Goal: Task Accomplishment & Management: Manage account settings

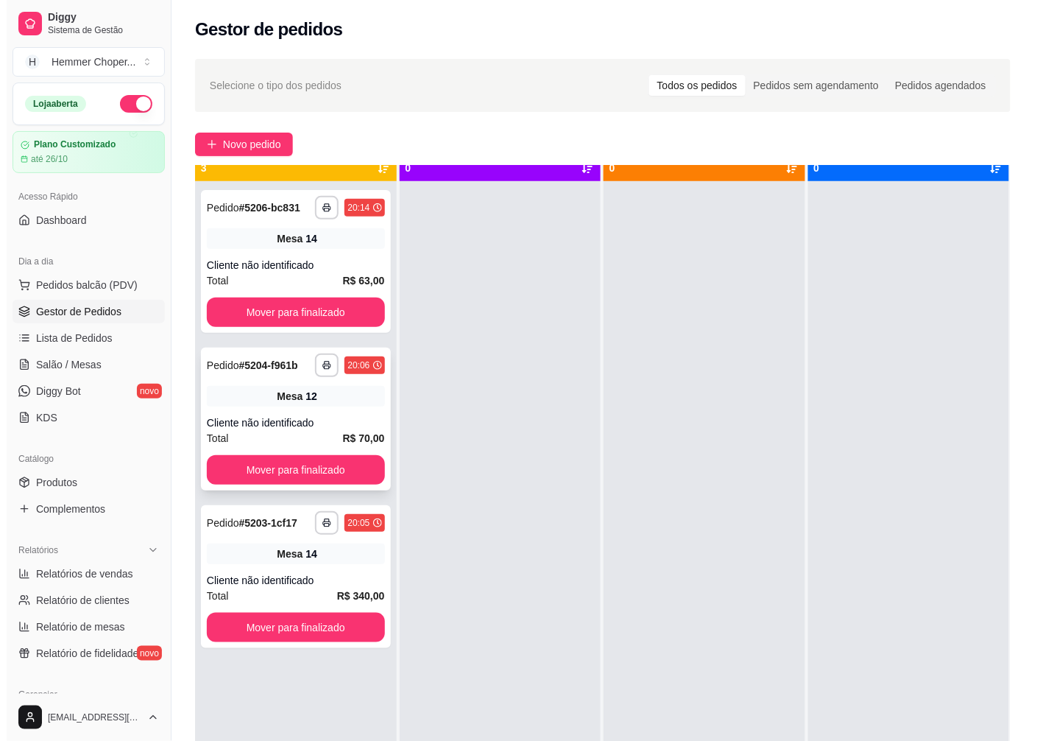
scroll to position [40, 0]
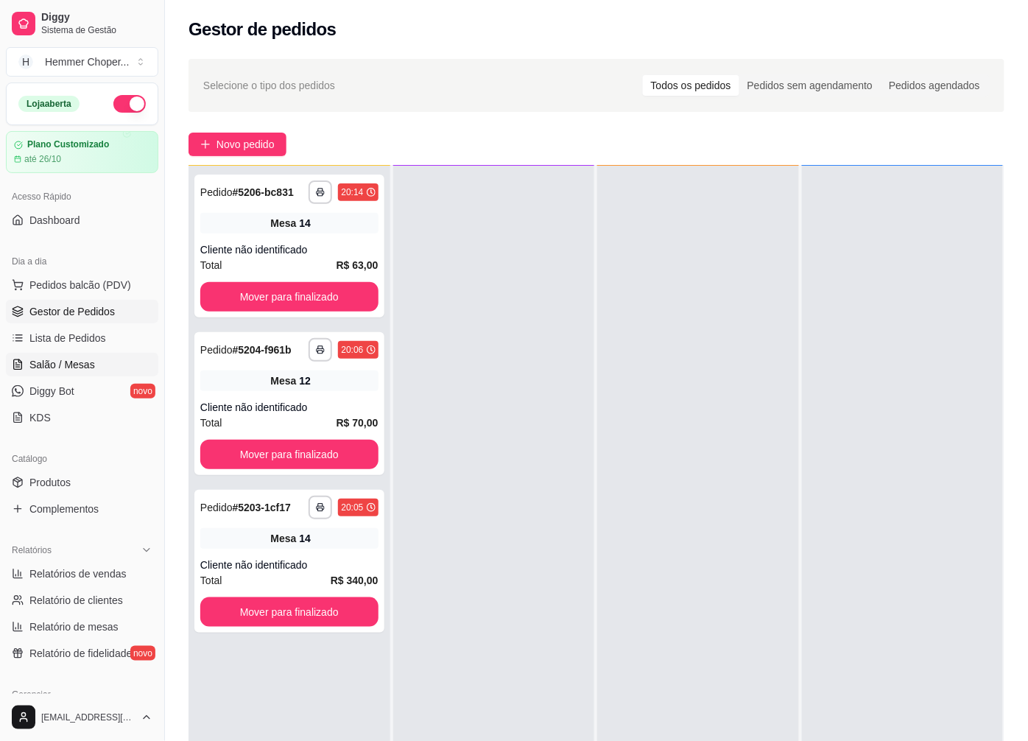
click at [74, 365] on span "Salão / Mesas" at bounding box center [62, 364] width 66 height 15
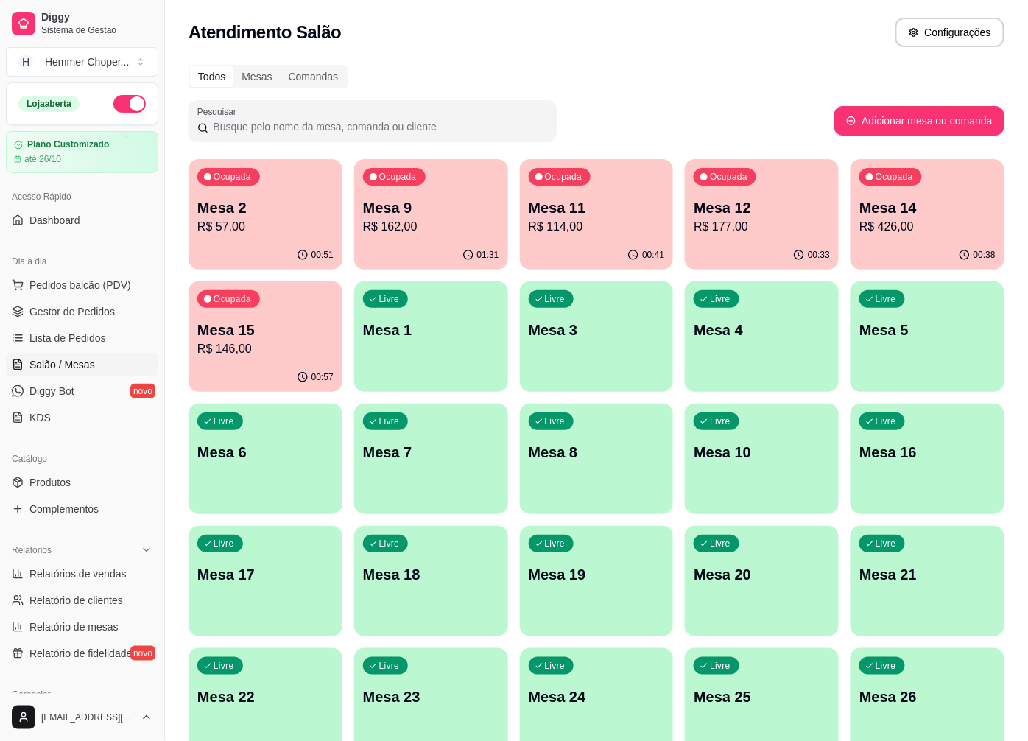
click at [283, 218] on p "R$ 57,00" at bounding box center [265, 227] width 136 height 18
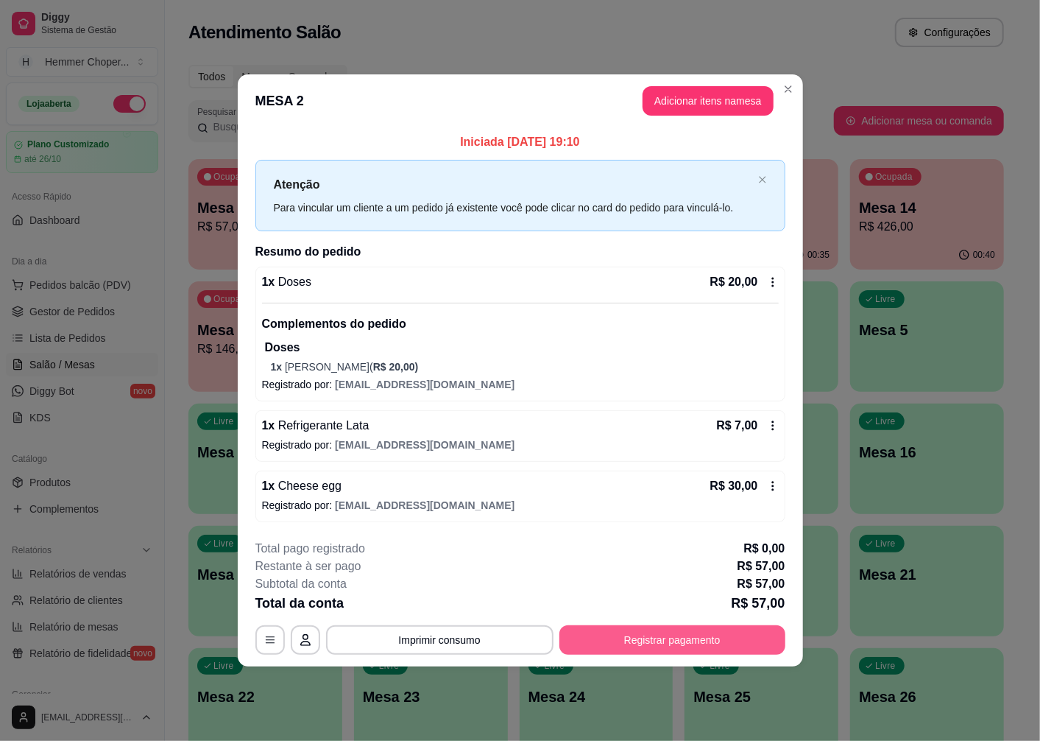
click at [657, 646] on button "Registrar pagamento" at bounding box center [673, 639] width 226 height 29
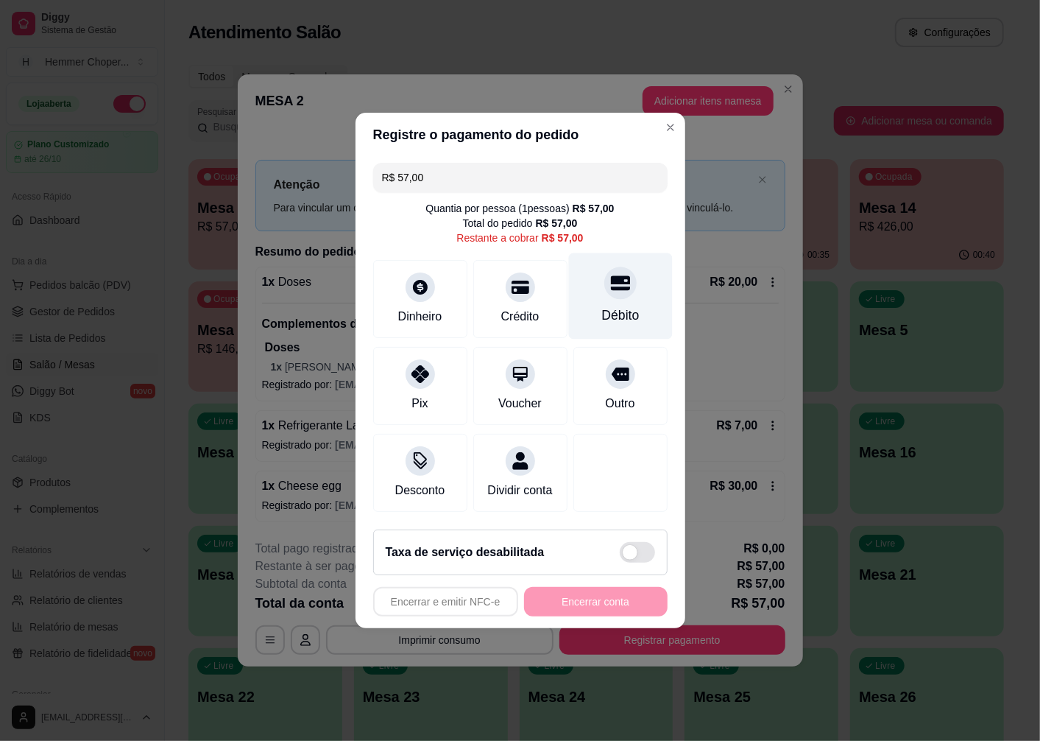
click at [613, 282] on icon at bounding box center [619, 282] width 19 height 19
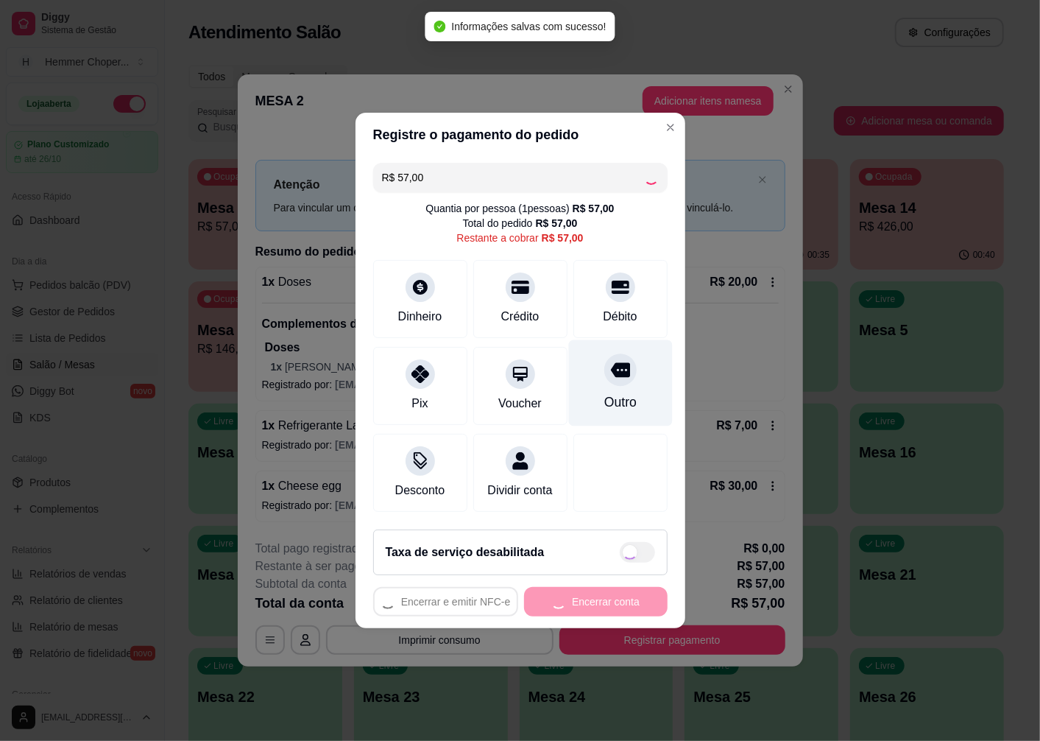
type input "R$ 0,00"
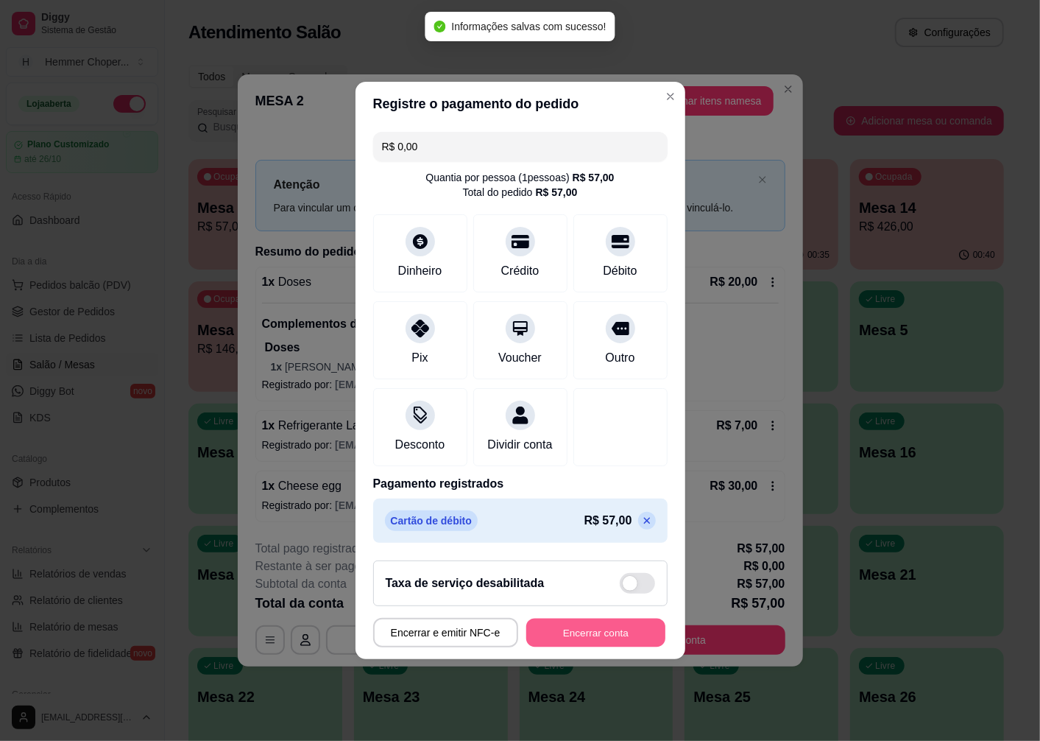
click at [583, 639] on button "Encerrar conta" at bounding box center [595, 632] width 139 height 29
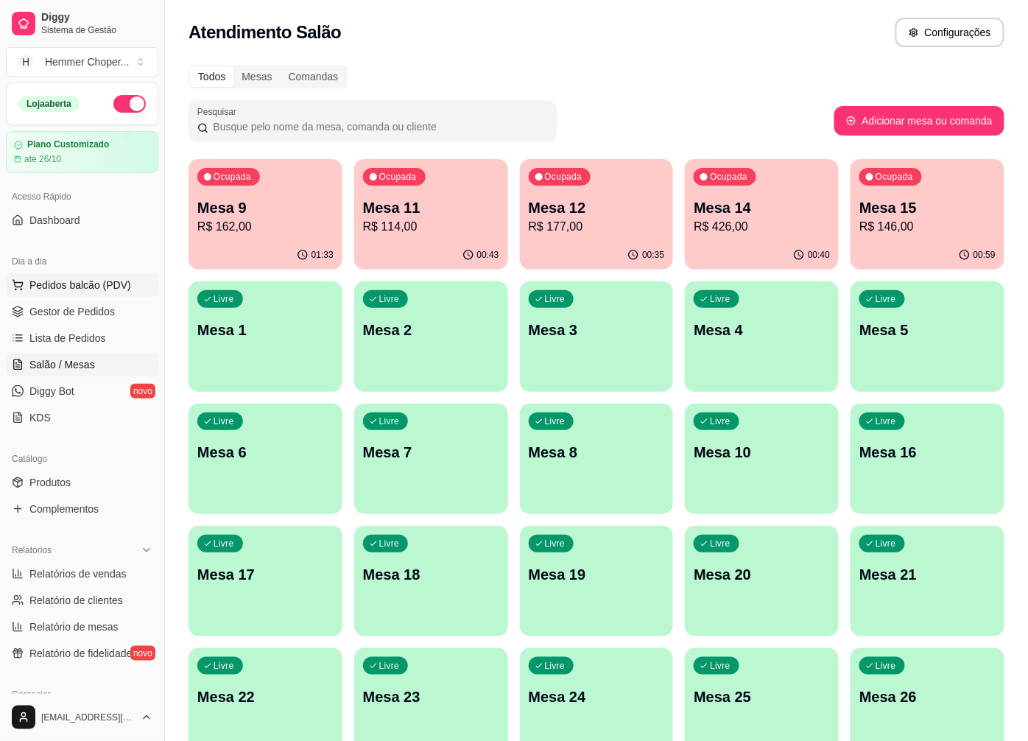
click at [59, 286] on span "Pedidos balcão (PDV)" at bounding box center [80, 285] width 102 height 15
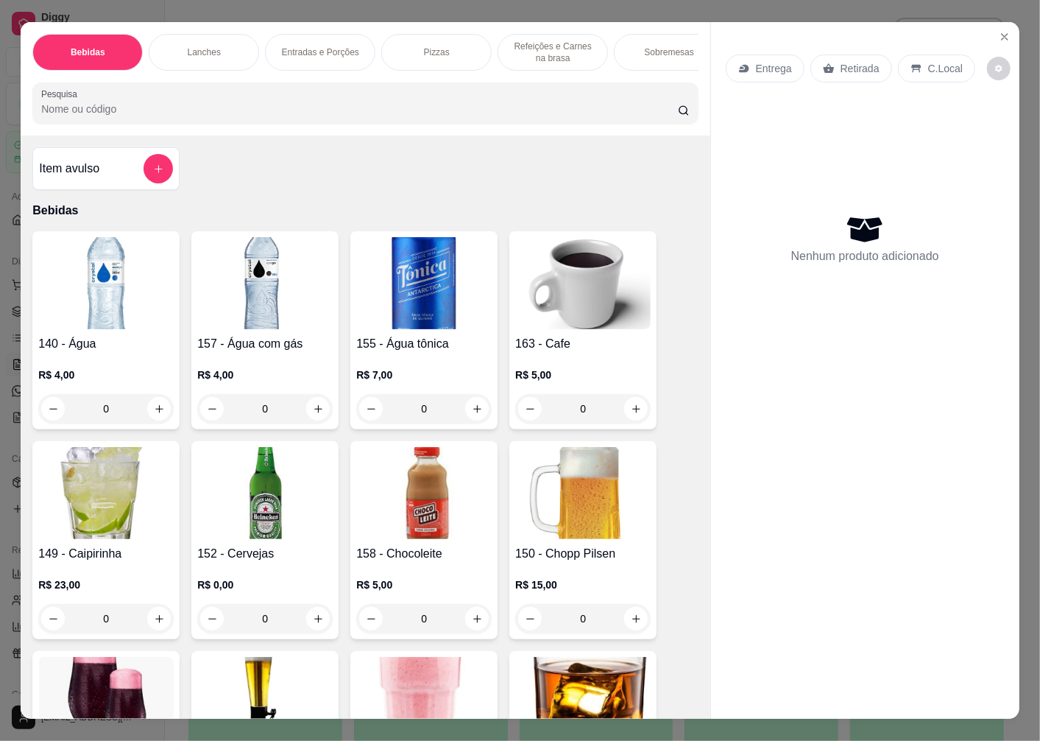
click at [851, 61] on p "Retirada" at bounding box center [860, 68] width 39 height 15
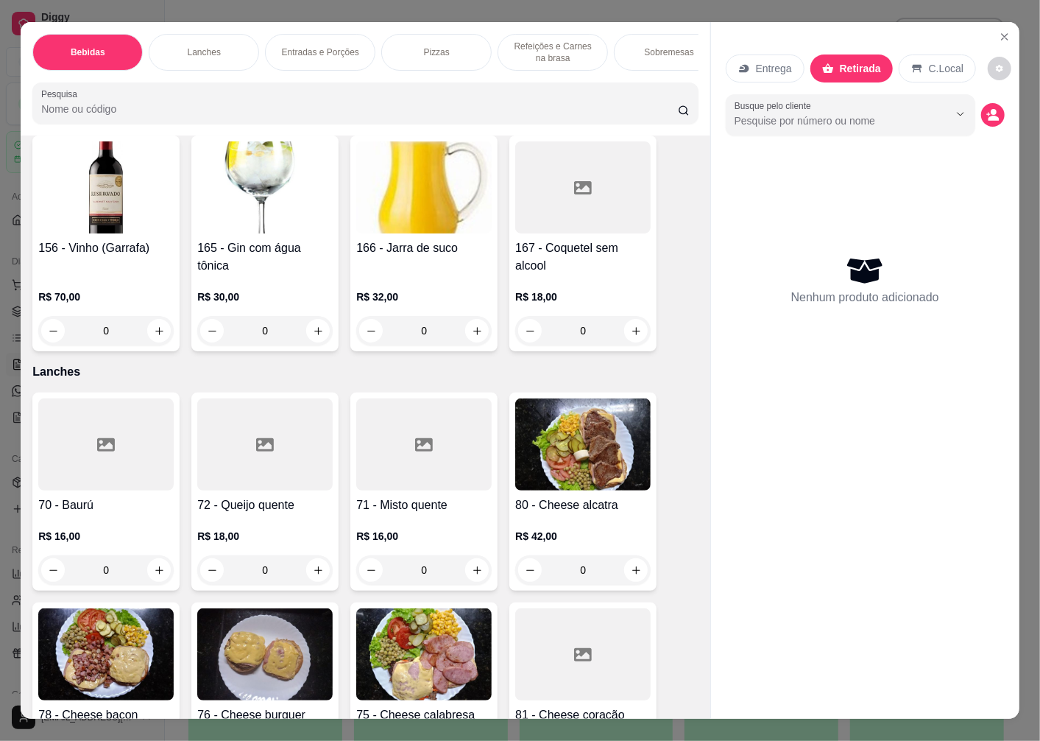
scroll to position [1718, 0]
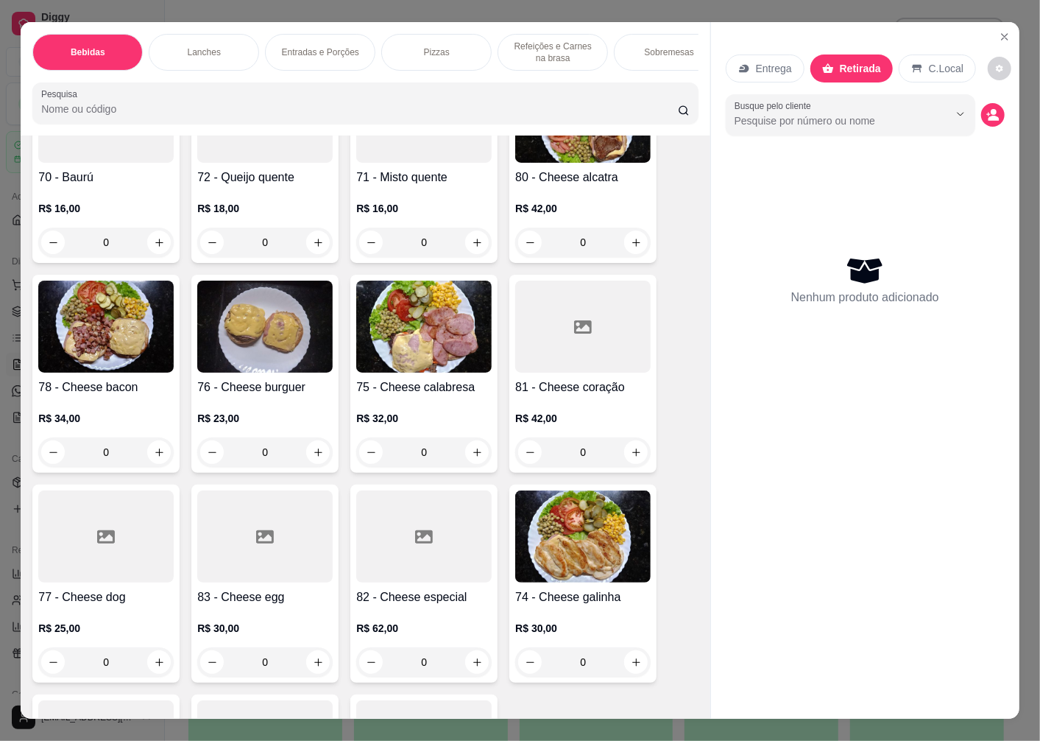
click at [561, 523] on img at bounding box center [582, 536] width 135 height 92
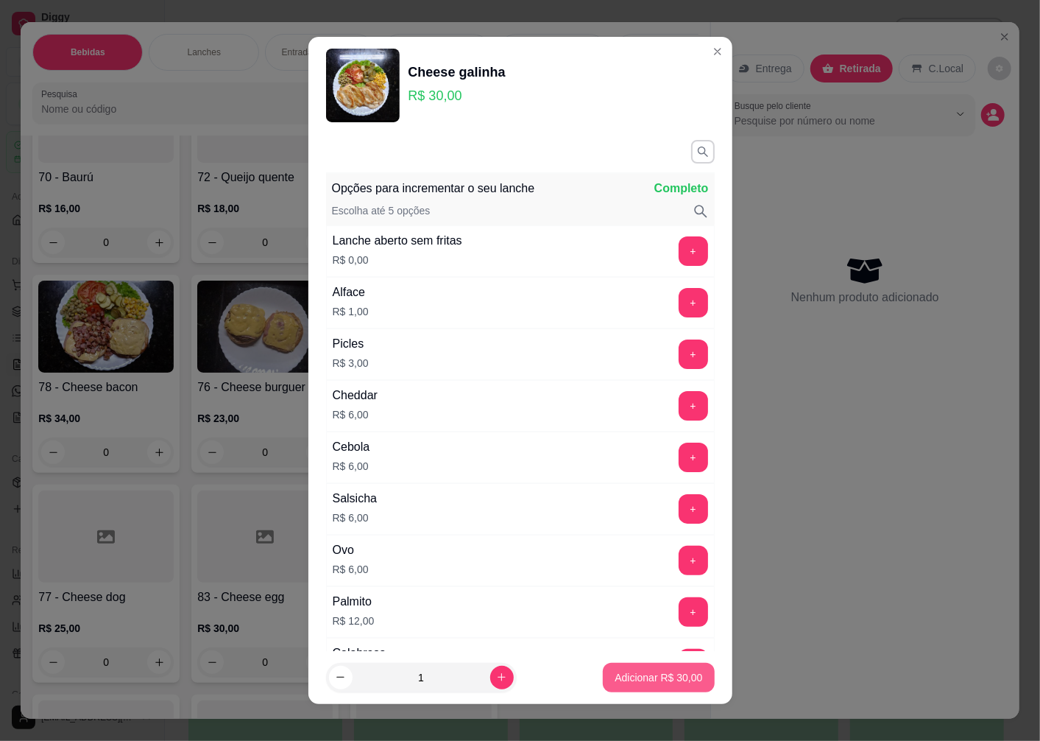
click at [641, 677] on p "Adicionar R$ 30,00" at bounding box center [659, 677] width 88 height 15
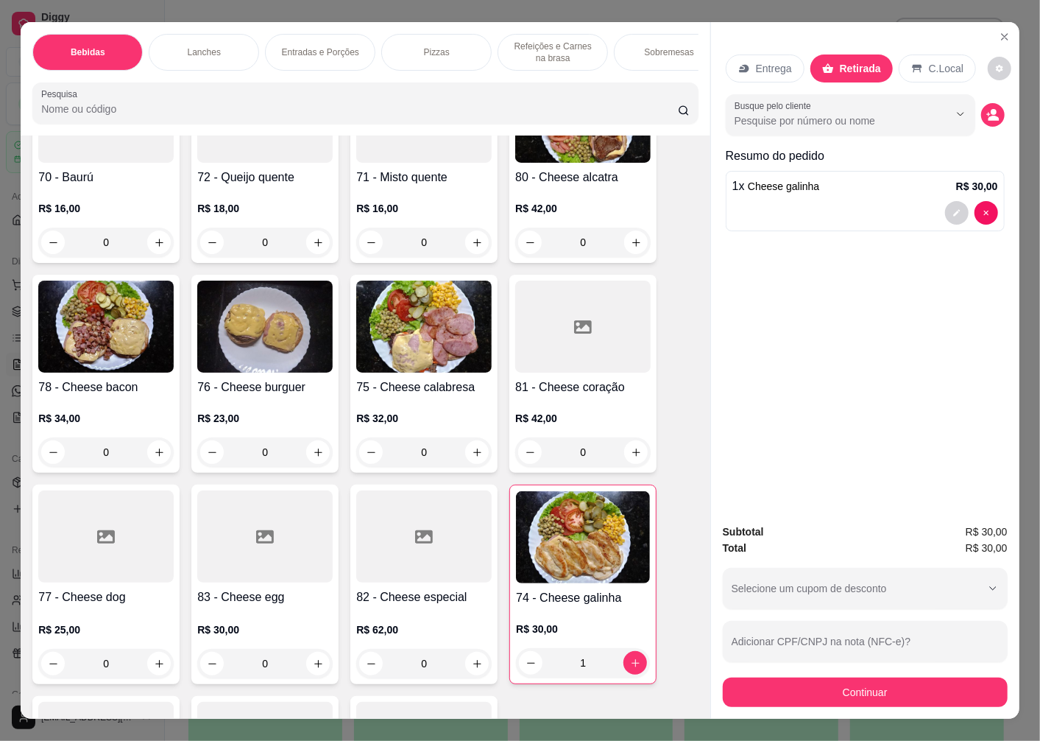
type input "1"
click at [805, 681] on button "Continuar" at bounding box center [865, 691] width 276 height 29
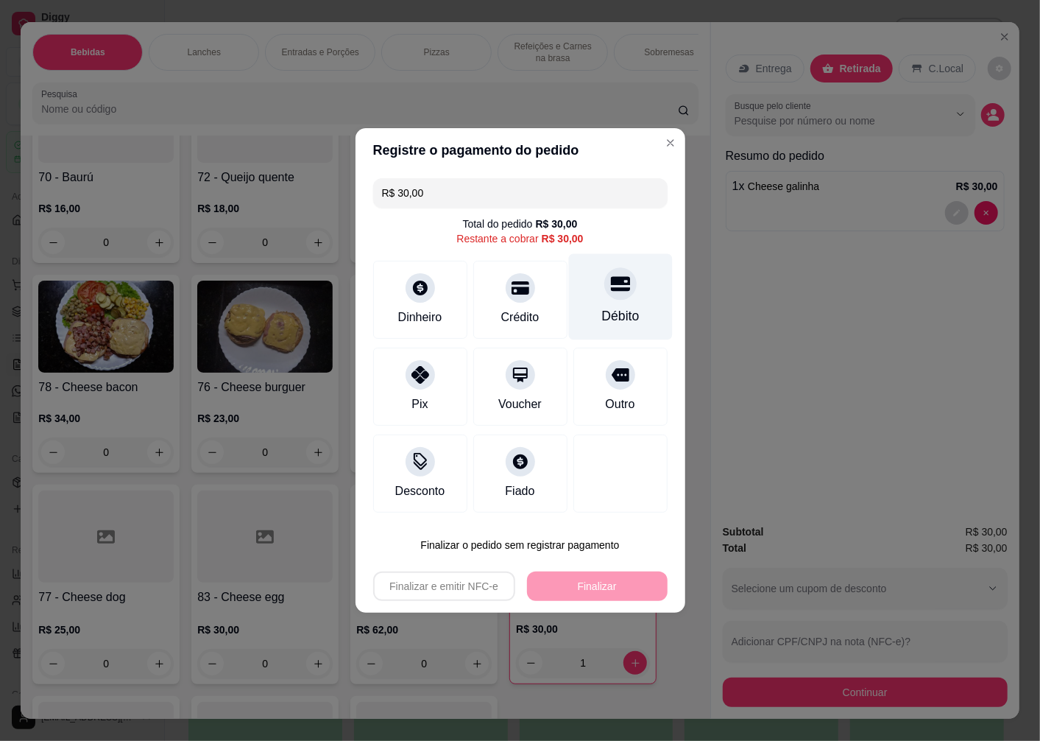
click at [610, 283] on icon at bounding box center [619, 284] width 19 height 15
type input "R$ 0,00"
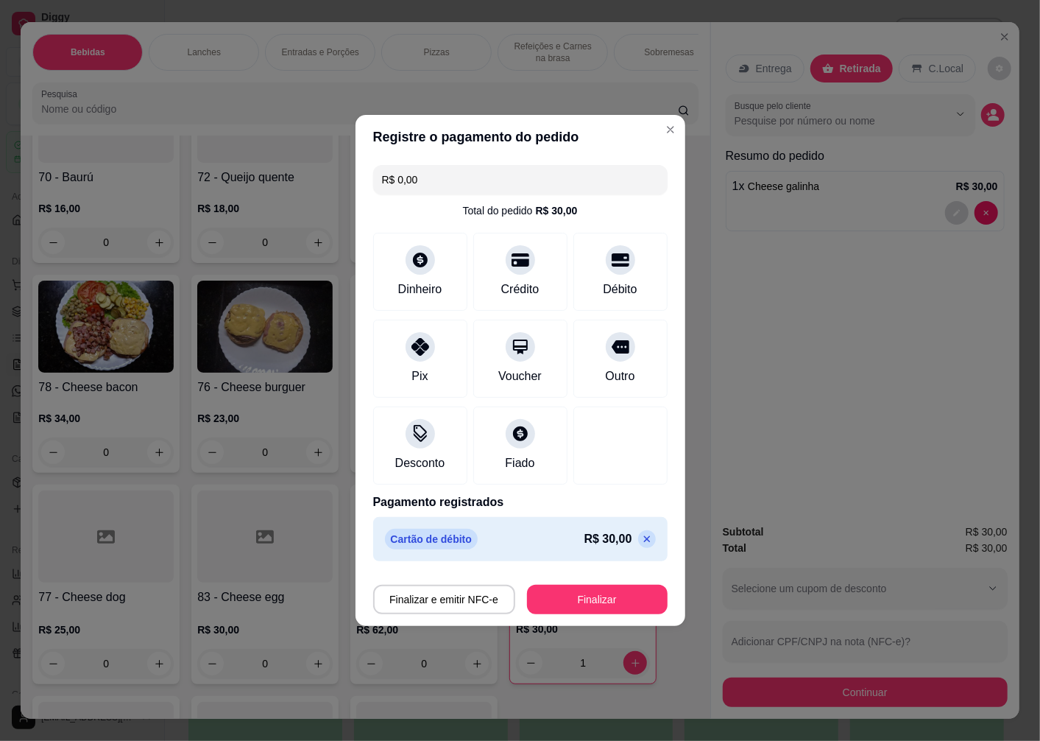
click at [590, 602] on button "Finalizar" at bounding box center [597, 599] width 141 height 29
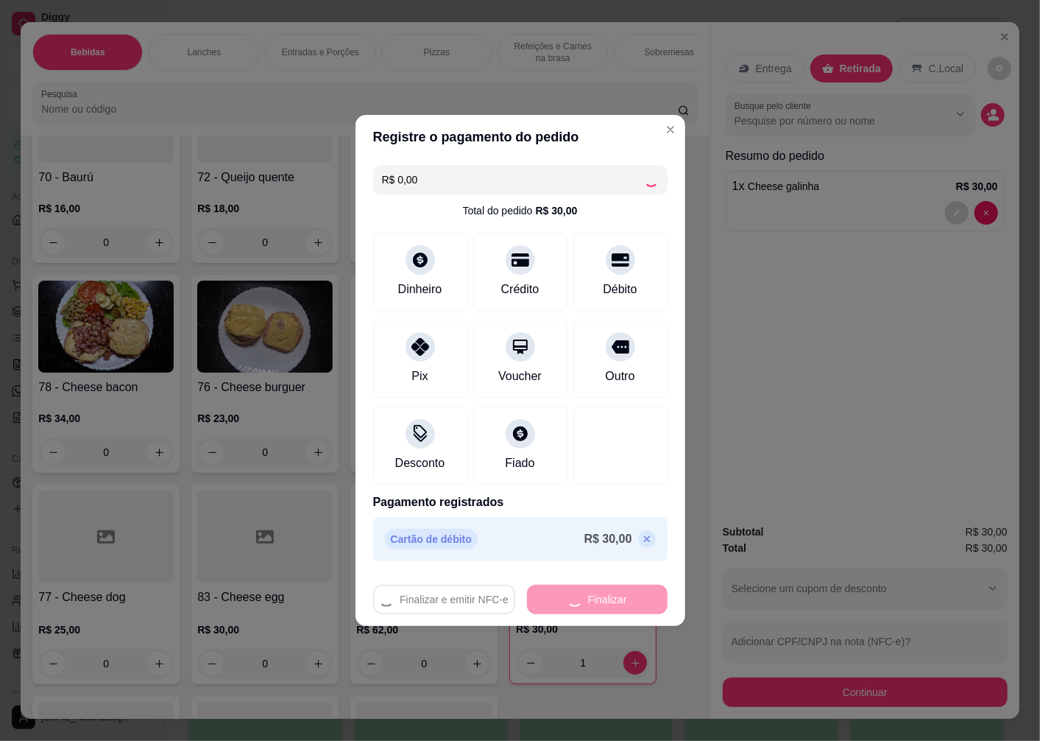
type input "0"
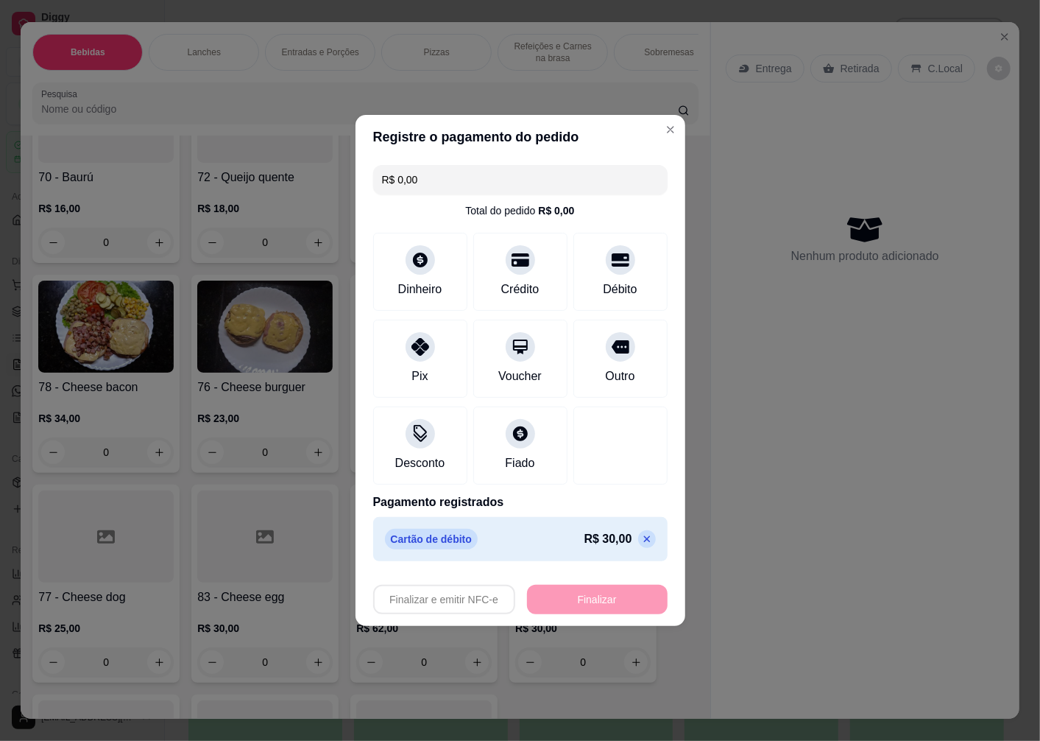
type input "-R$ 30,00"
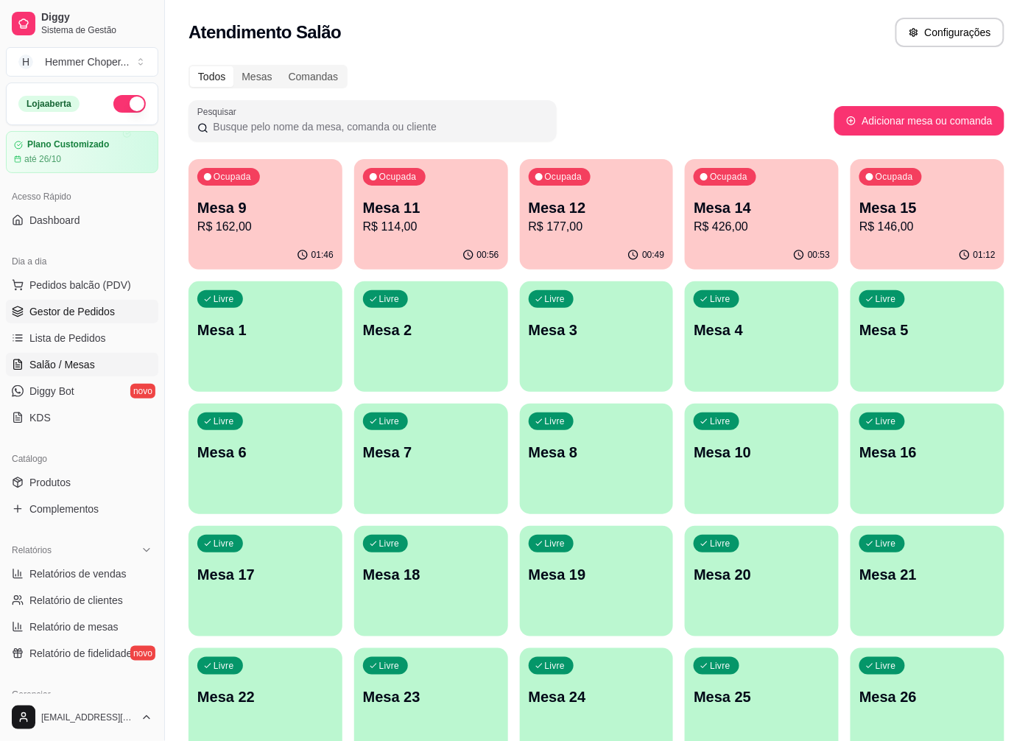
click at [100, 306] on span "Gestor de Pedidos" at bounding box center [71, 311] width 85 height 15
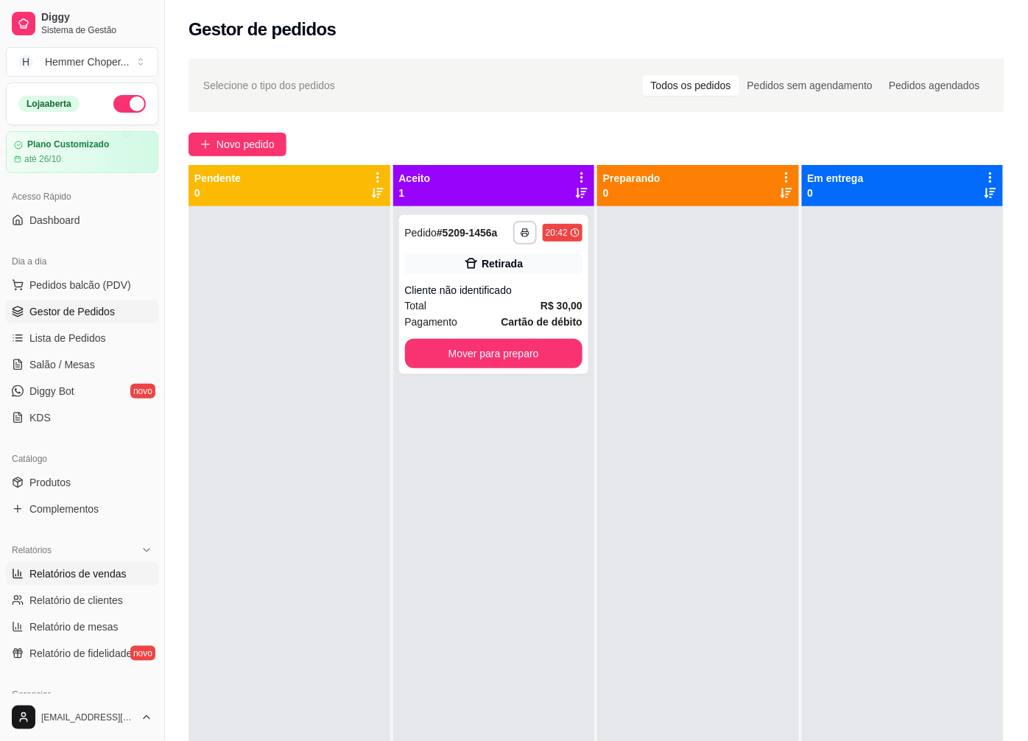
click at [91, 569] on span "Relatórios de vendas" at bounding box center [77, 573] width 97 height 15
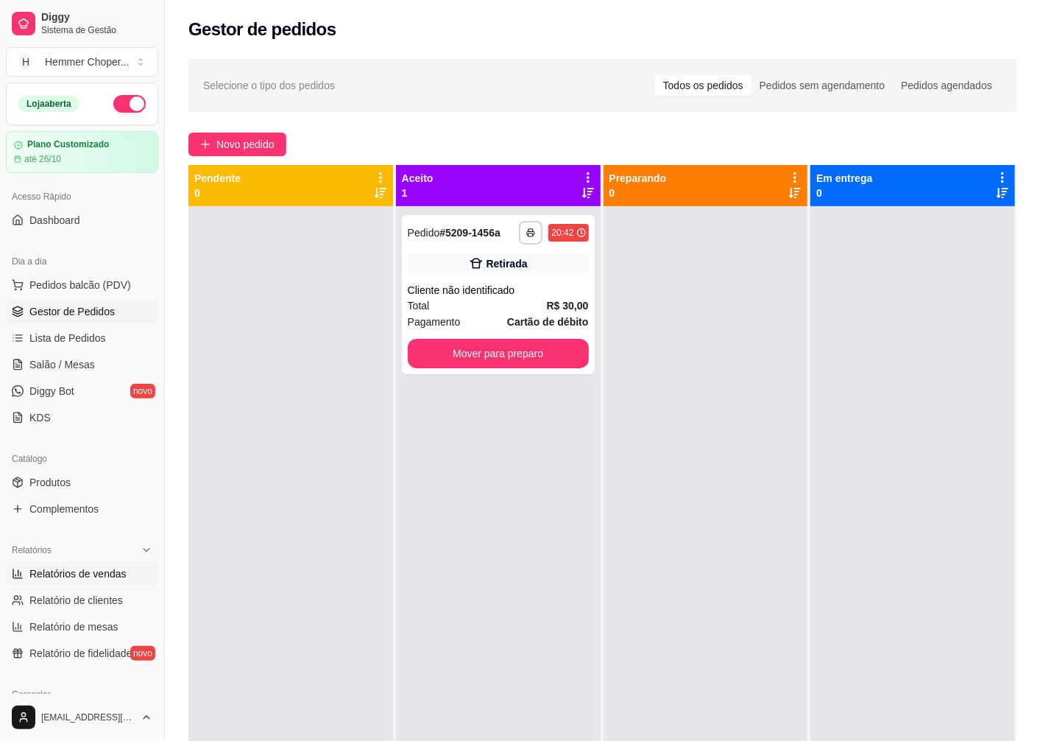
select select "ALL"
select select "0"
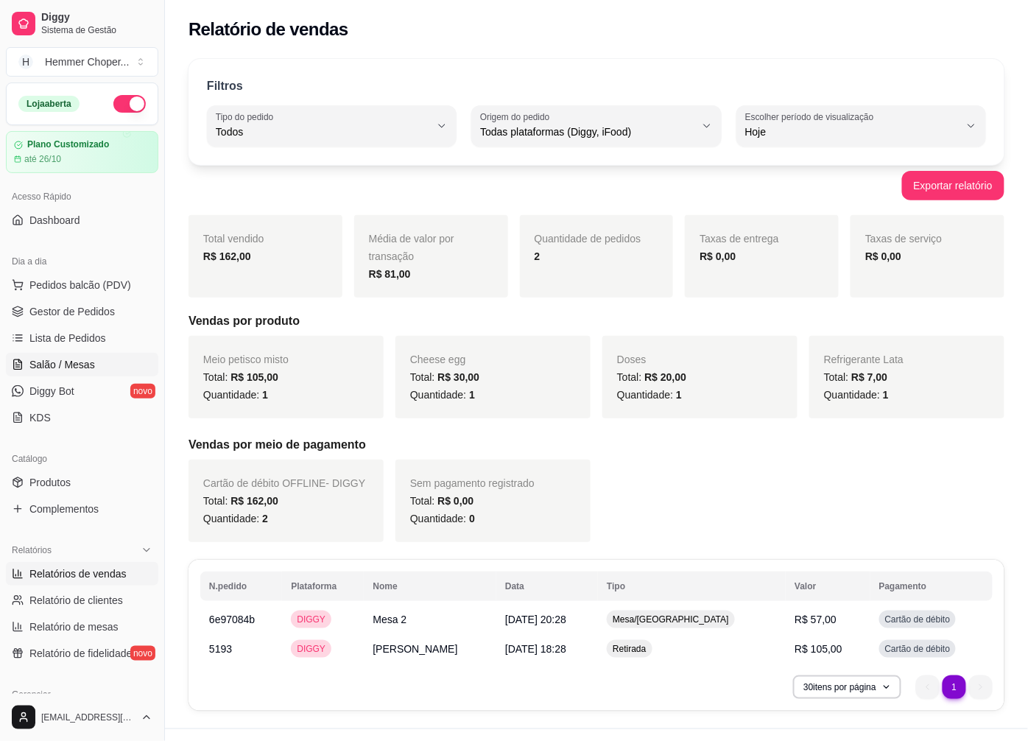
click at [70, 364] on span "Salão / Mesas" at bounding box center [62, 364] width 66 height 15
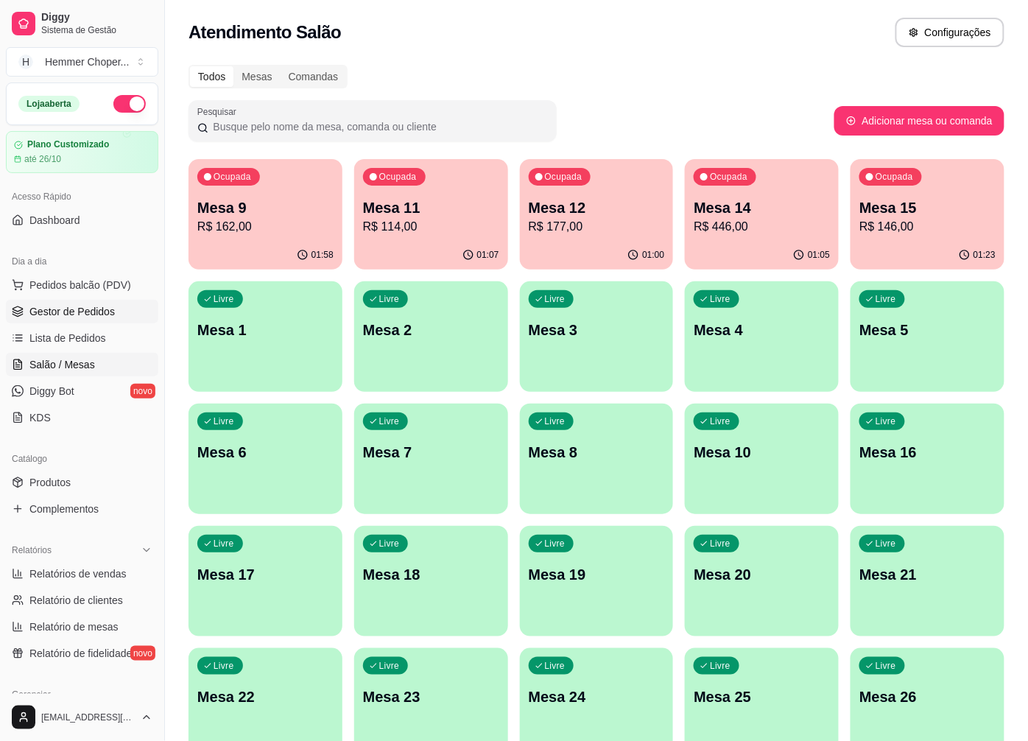
click at [71, 315] on span "Gestor de Pedidos" at bounding box center [71, 311] width 85 height 15
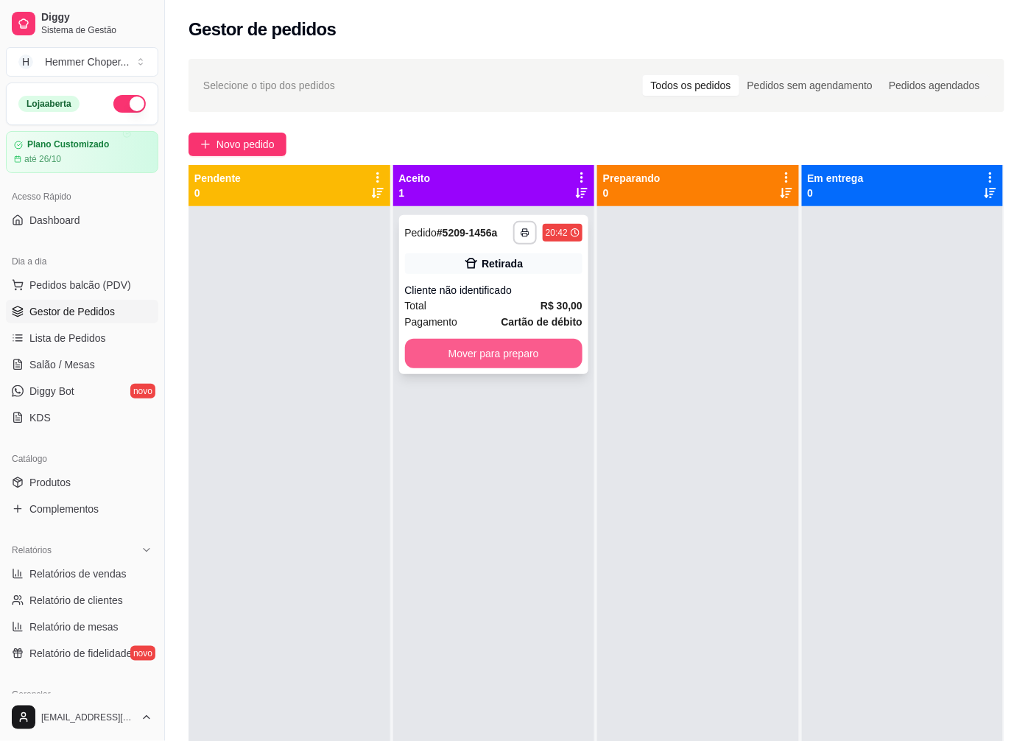
click at [499, 362] on button "Mover para preparo" at bounding box center [494, 353] width 178 height 29
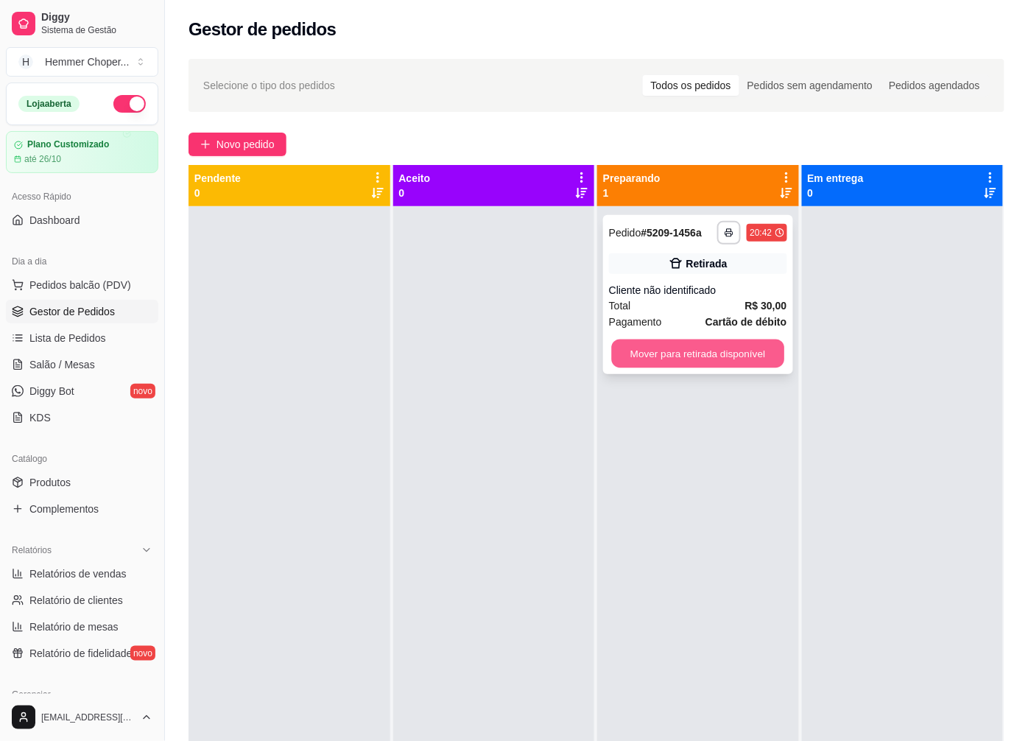
click at [667, 351] on button "Mover para retirada disponível" at bounding box center [698, 353] width 172 height 29
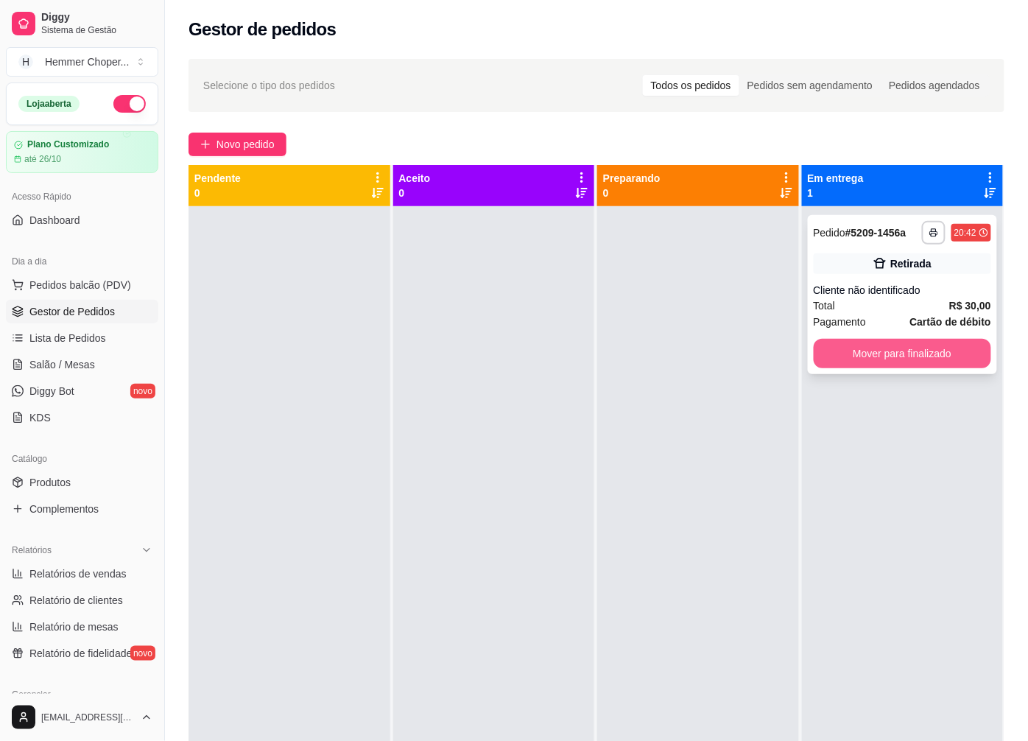
click at [850, 359] on button "Mover para finalizado" at bounding box center [903, 353] width 178 height 29
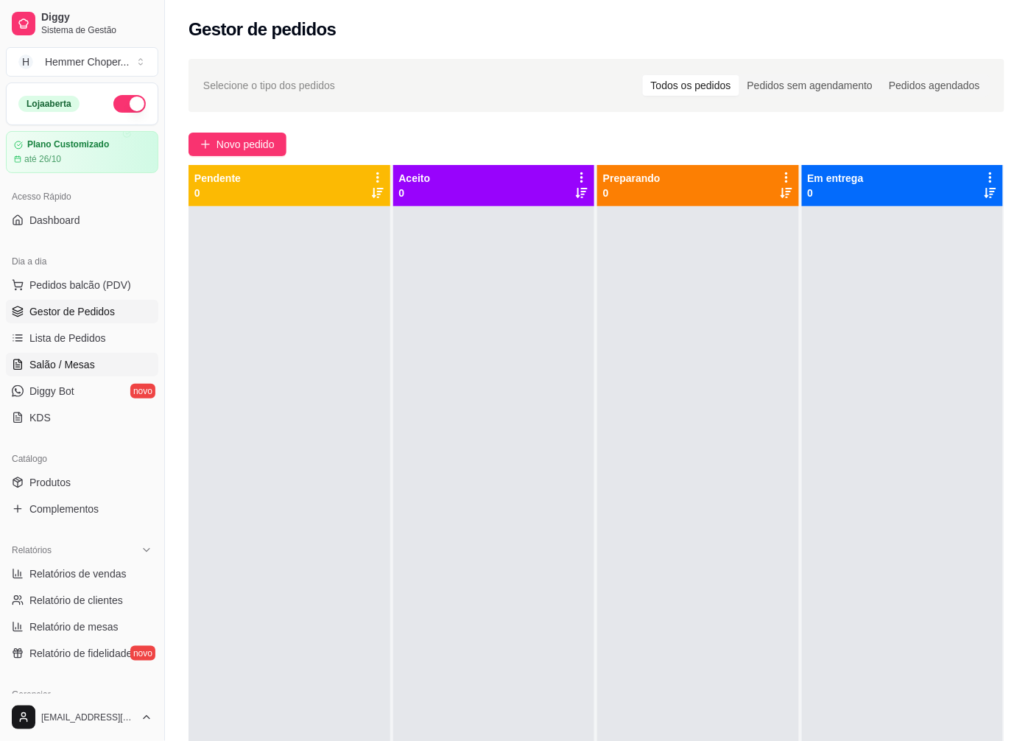
click at [83, 364] on span "Salão / Mesas" at bounding box center [62, 364] width 66 height 15
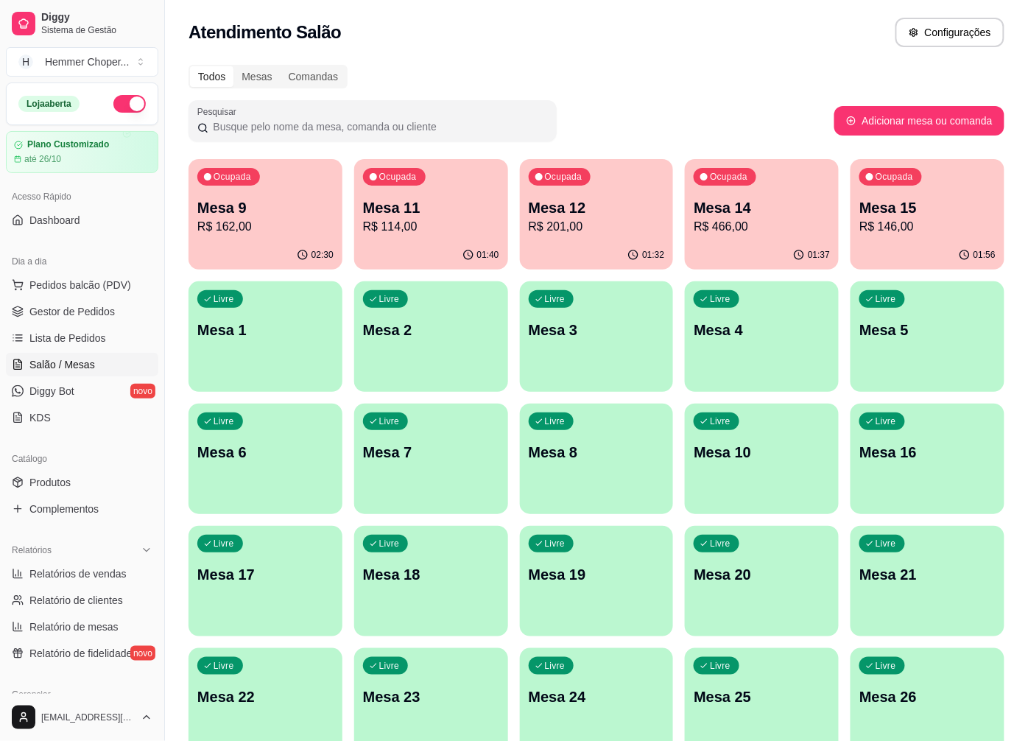
click at [445, 239] on div "Ocupada Mesa 11 R$ 114,00" at bounding box center [431, 200] width 154 height 82
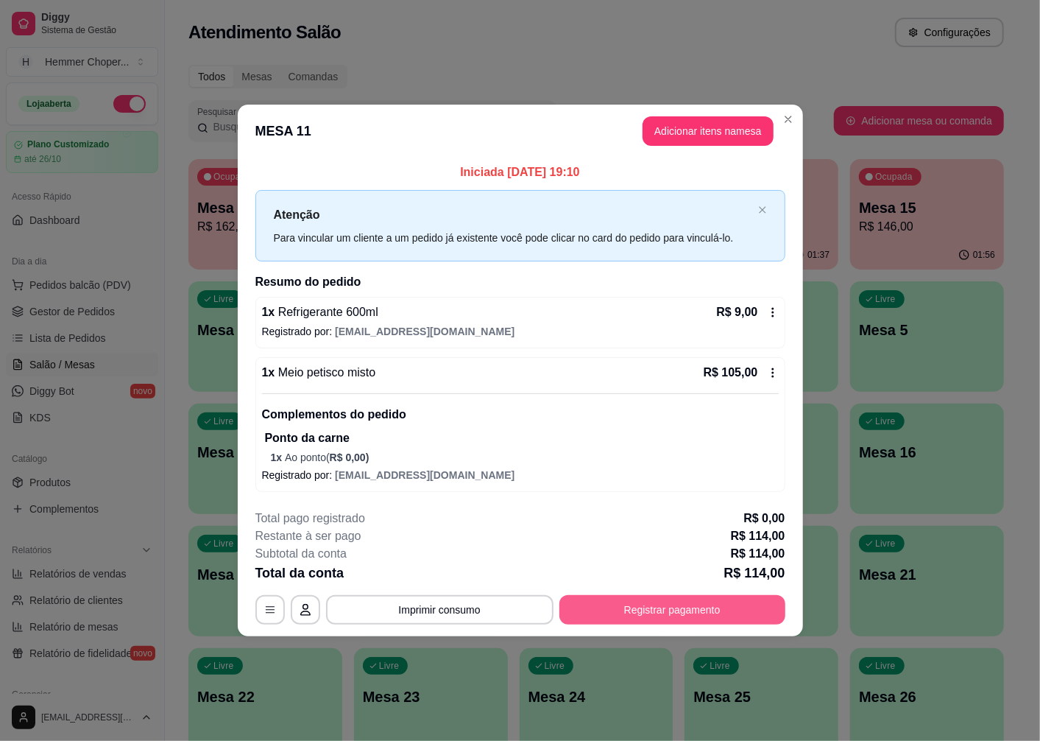
click at [607, 617] on button "Registrar pagamento" at bounding box center [673, 609] width 226 height 29
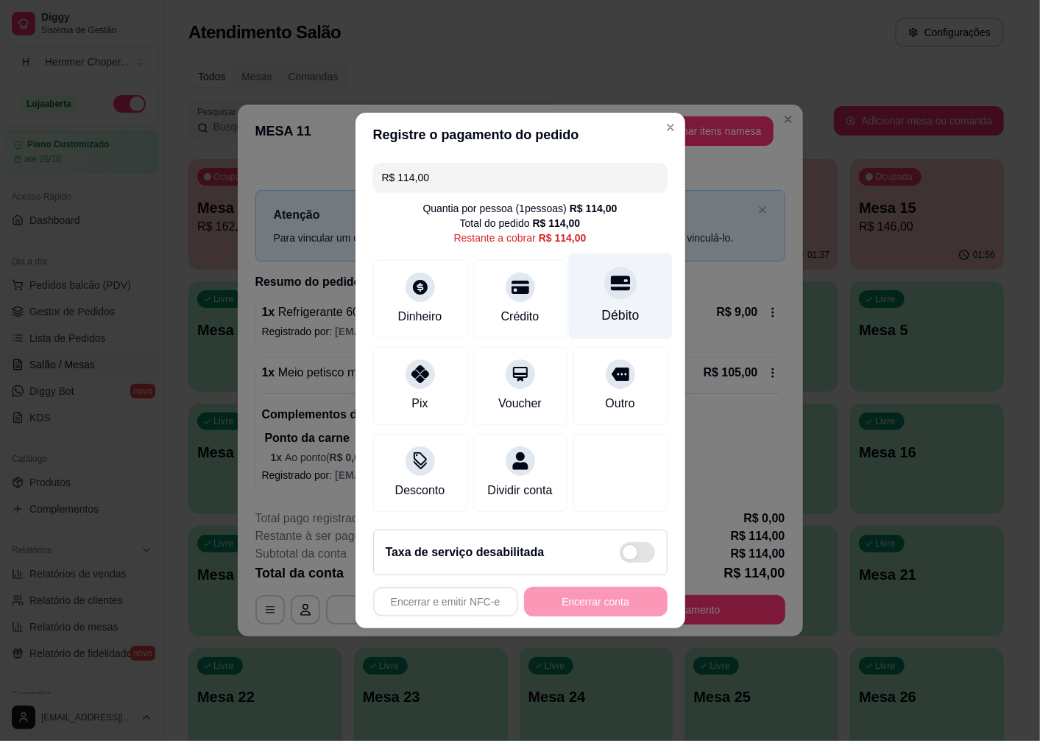
click at [610, 307] on div "Débito" at bounding box center [621, 315] width 38 height 19
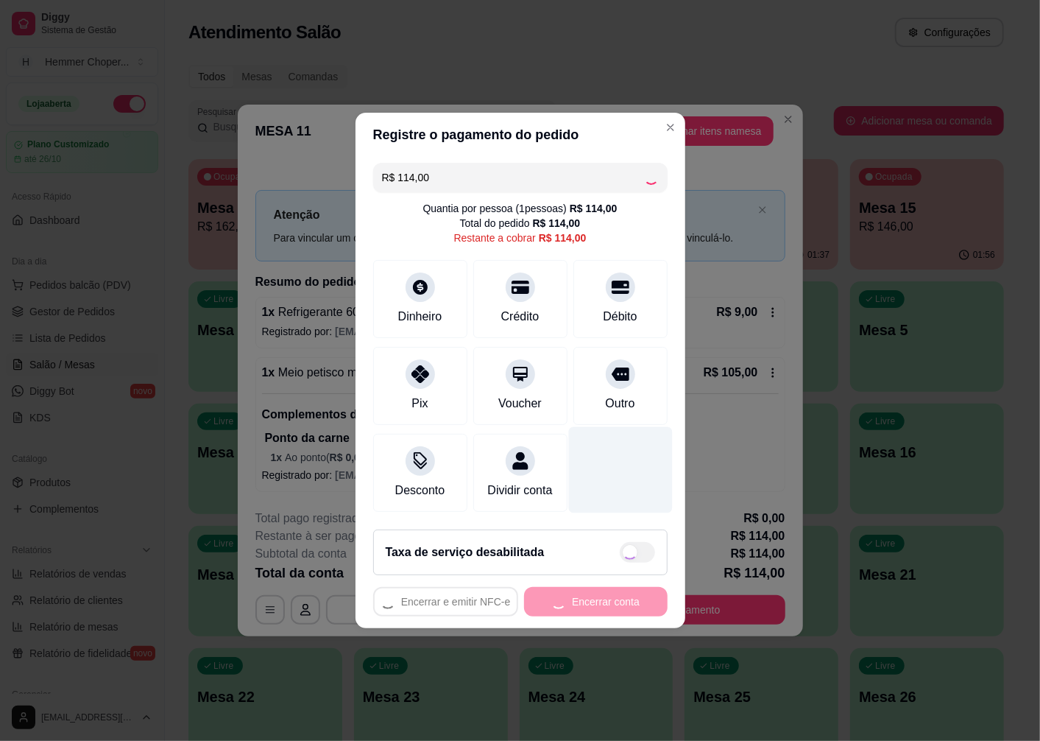
type input "R$ 0,00"
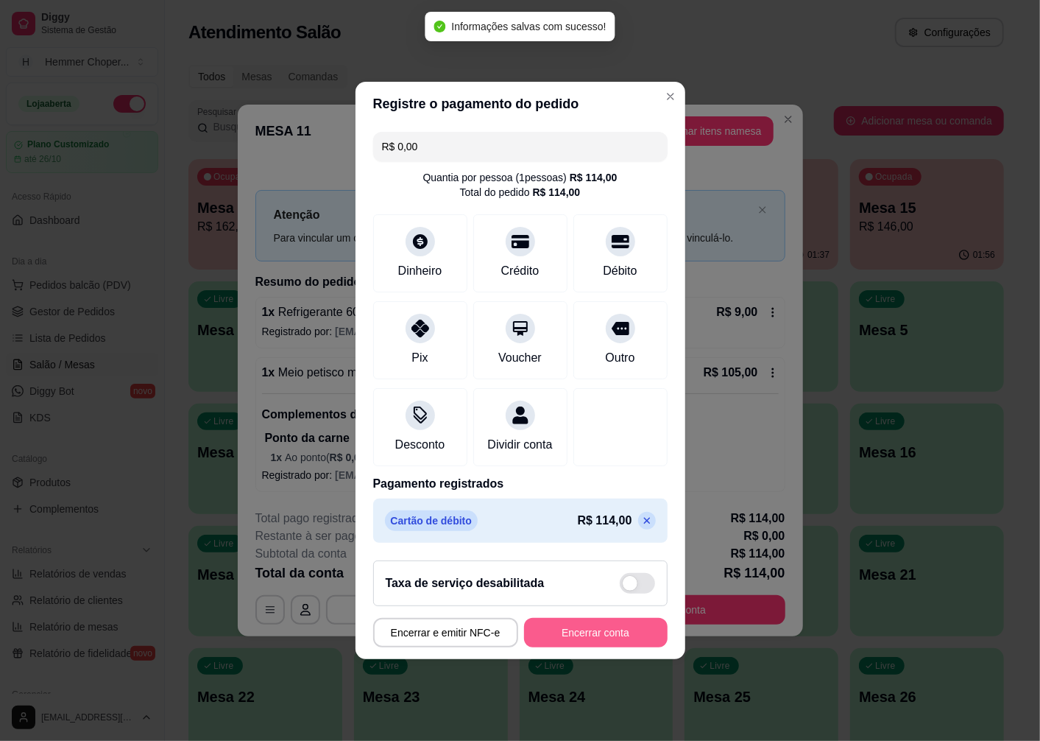
click at [564, 639] on button "Encerrar conta" at bounding box center [596, 632] width 144 height 29
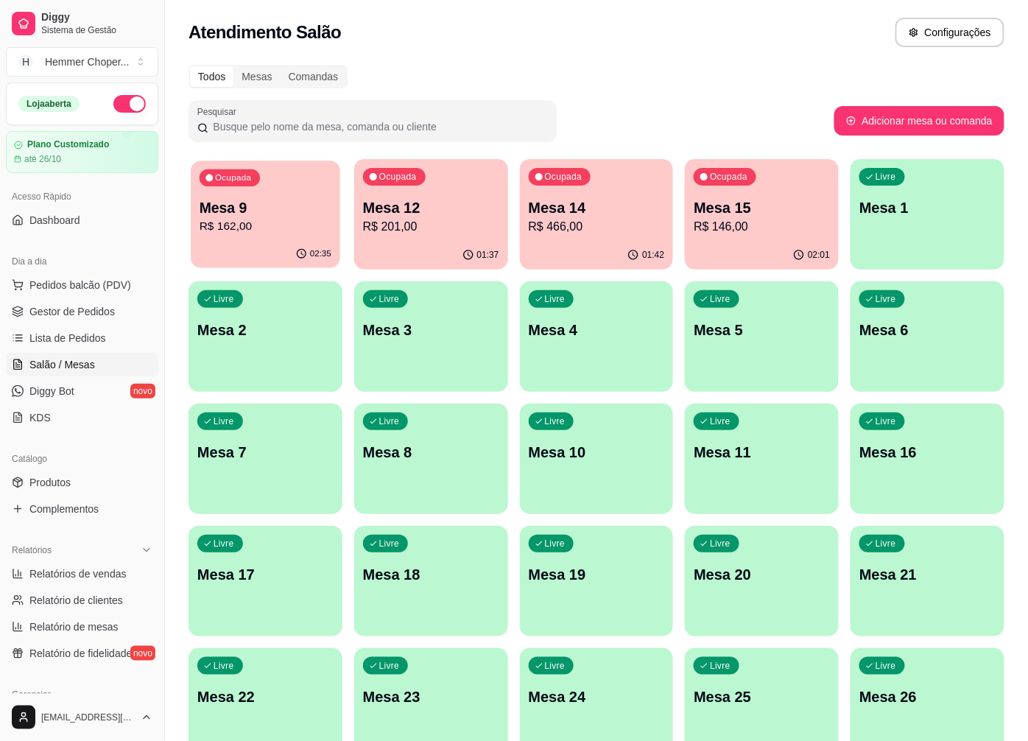
click at [280, 233] on p "R$ 162,00" at bounding box center [266, 226] width 132 height 17
click at [280, 241] on div "02:37" at bounding box center [265, 255] width 154 height 29
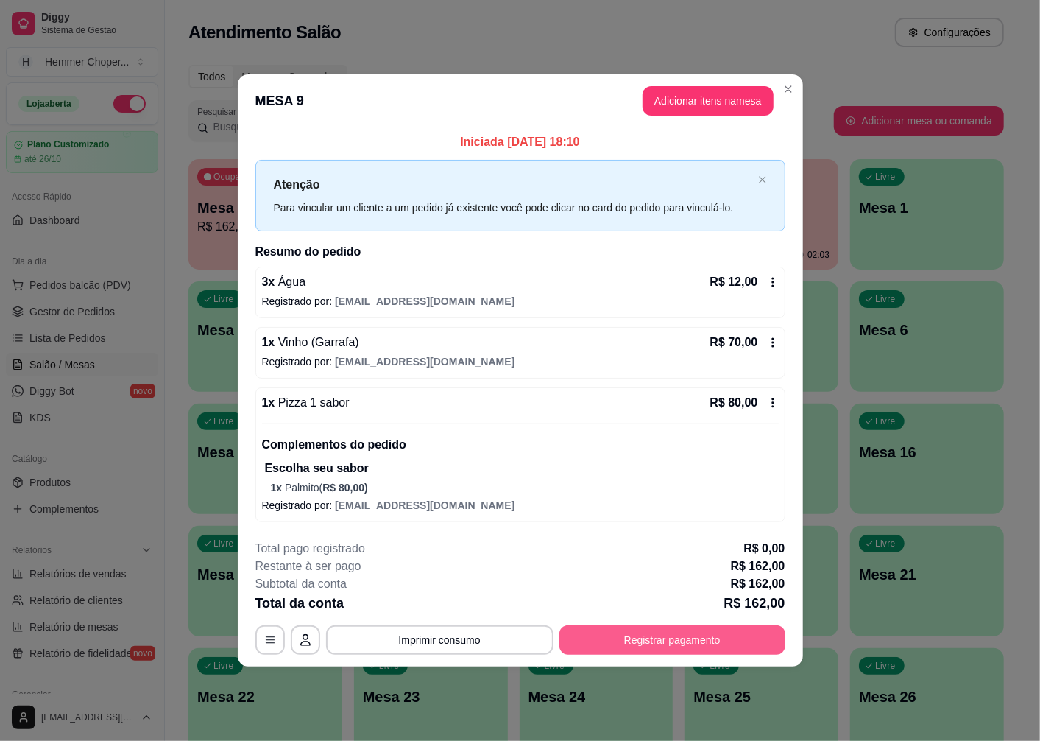
click at [598, 644] on button "Registrar pagamento" at bounding box center [673, 639] width 226 height 29
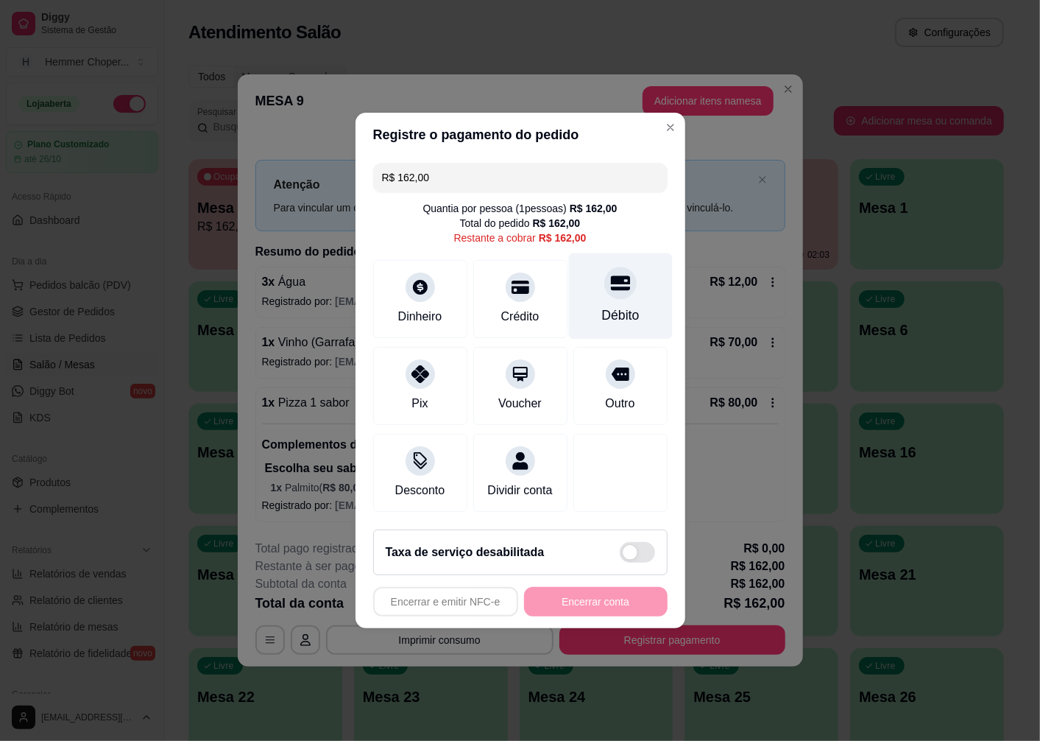
click at [612, 278] on icon at bounding box center [619, 283] width 19 height 15
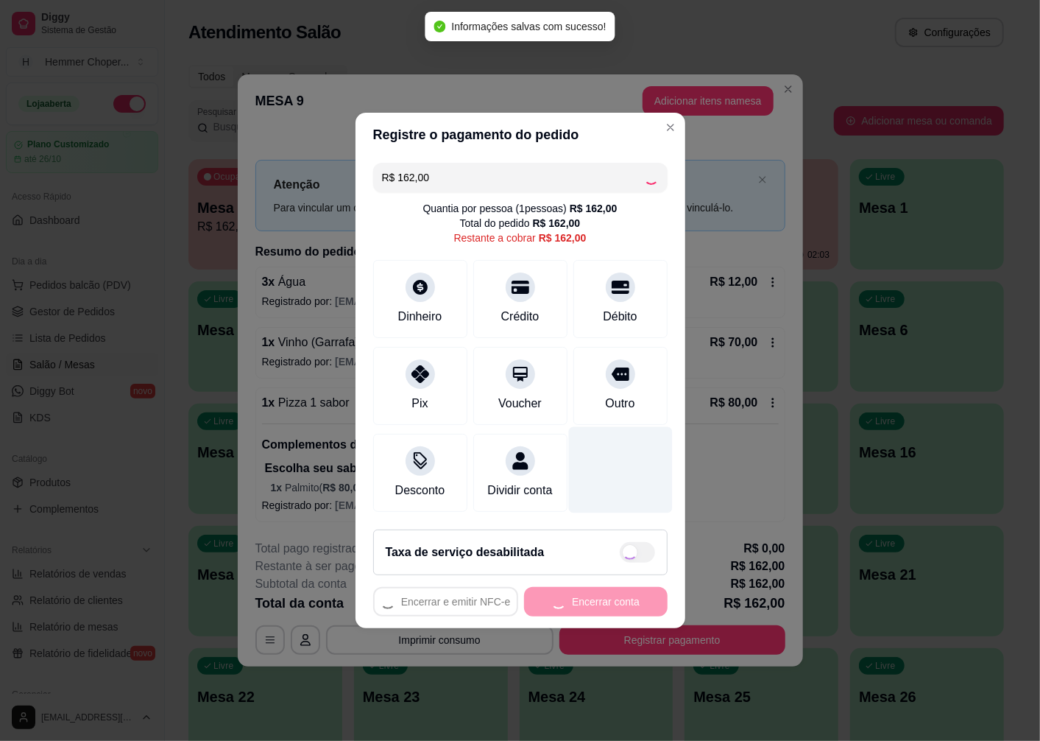
type input "R$ 0,00"
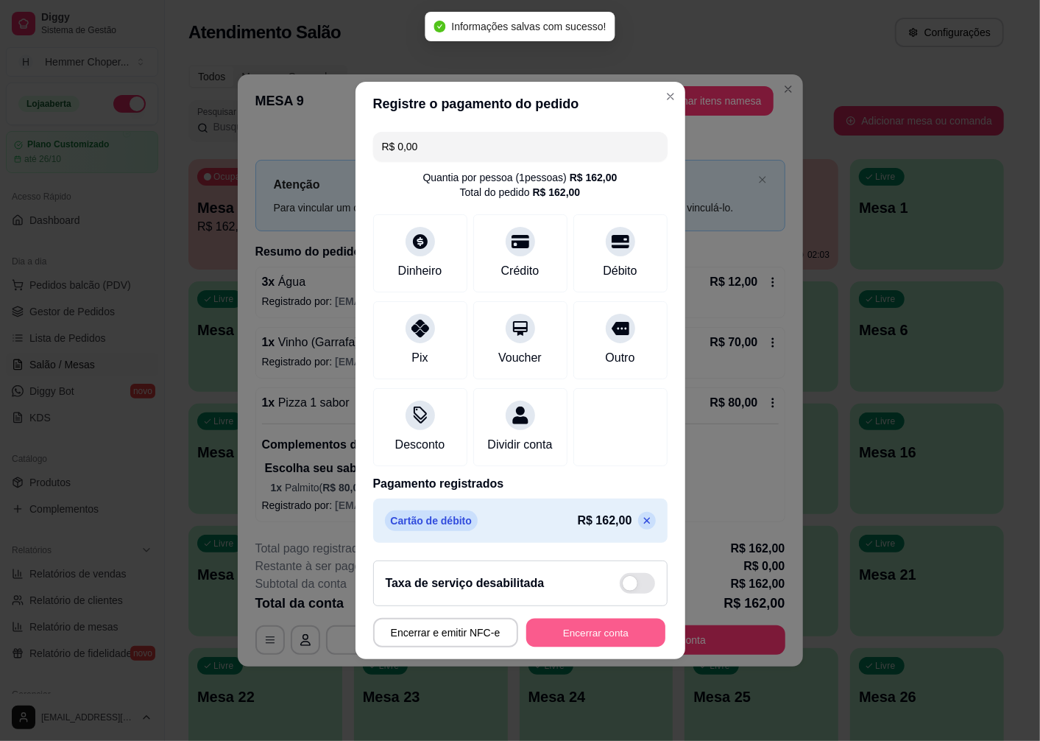
click at [557, 642] on button "Encerrar conta" at bounding box center [595, 632] width 139 height 29
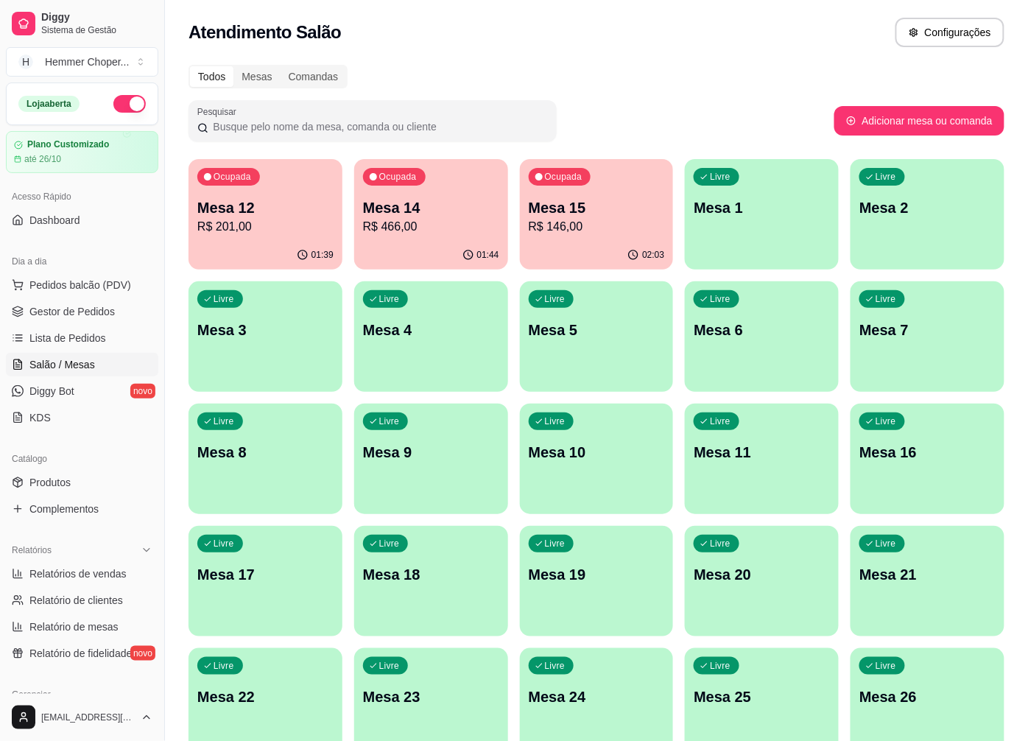
click at [415, 233] on p "R$ 466,00" at bounding box center [431, 227] width 136 height 18
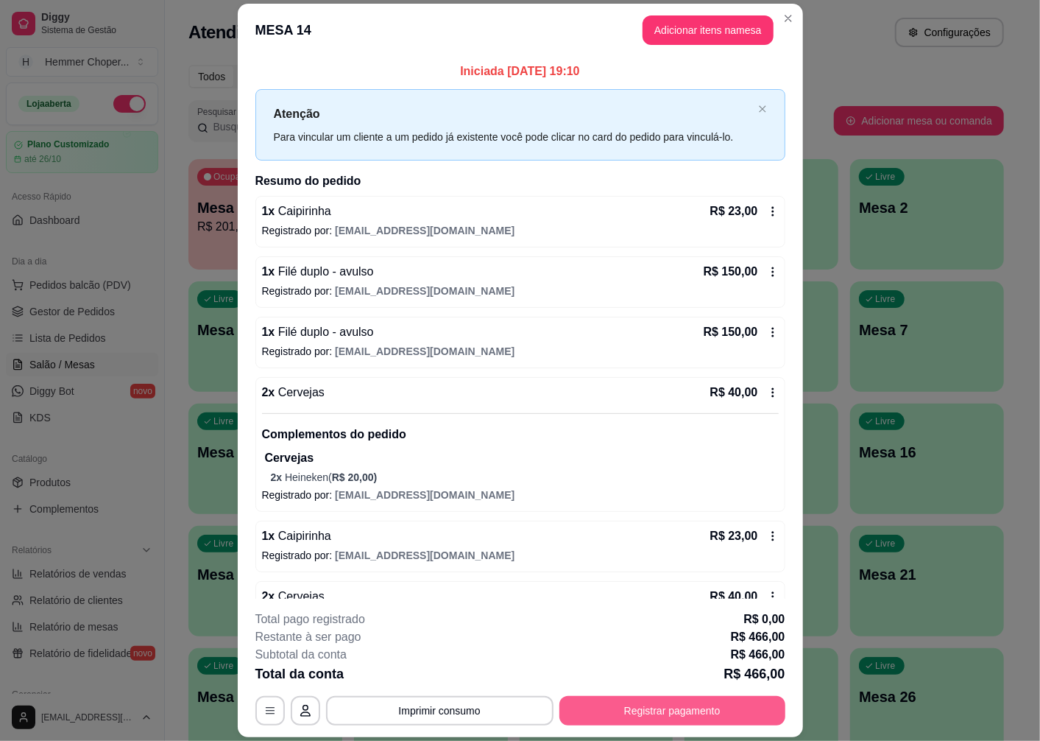
click at [681, 707] on button "Registrar pagamento" at bounding box center [673, 710] width 226 height 29
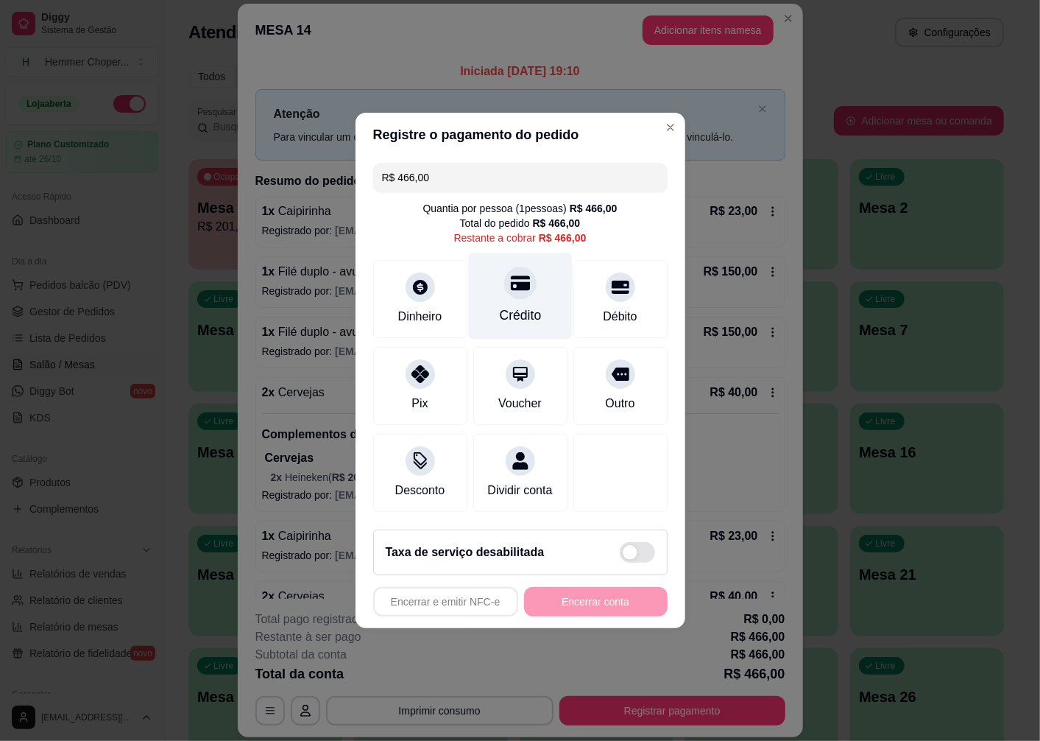
click at [504, 285] on div at bounding box center [520, 283] width 32 height 32
type input "R$ 0,00"
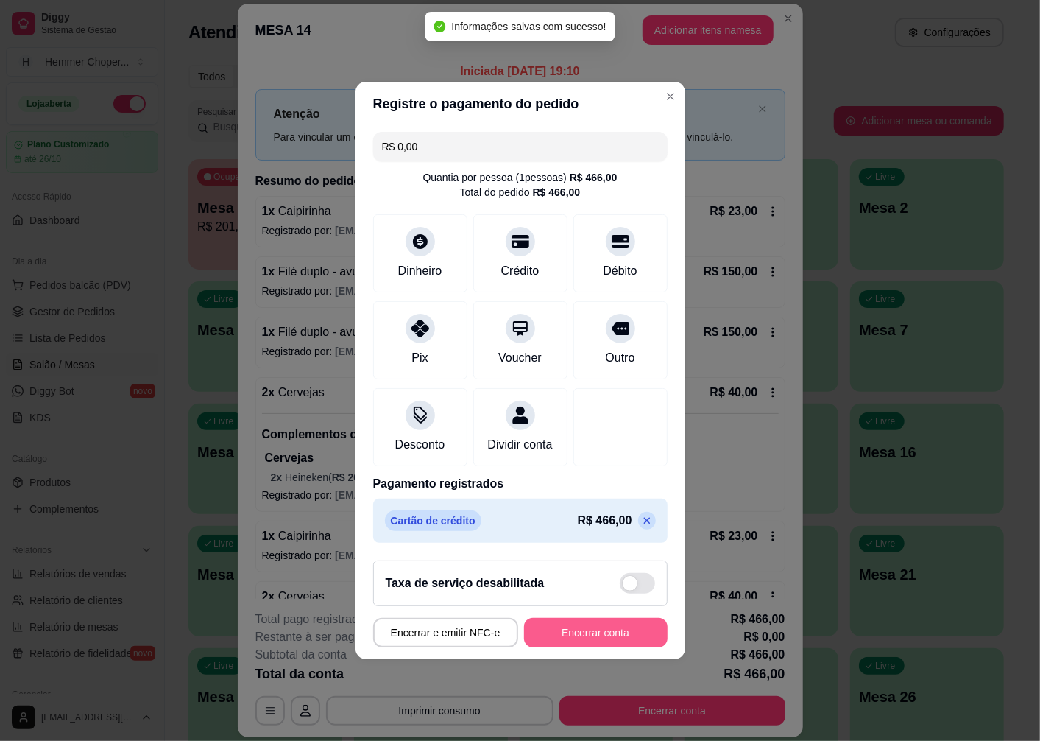
click at [563, 637] on button "Encerrar conta" at bounding box center [596, 632] width 144 height 29
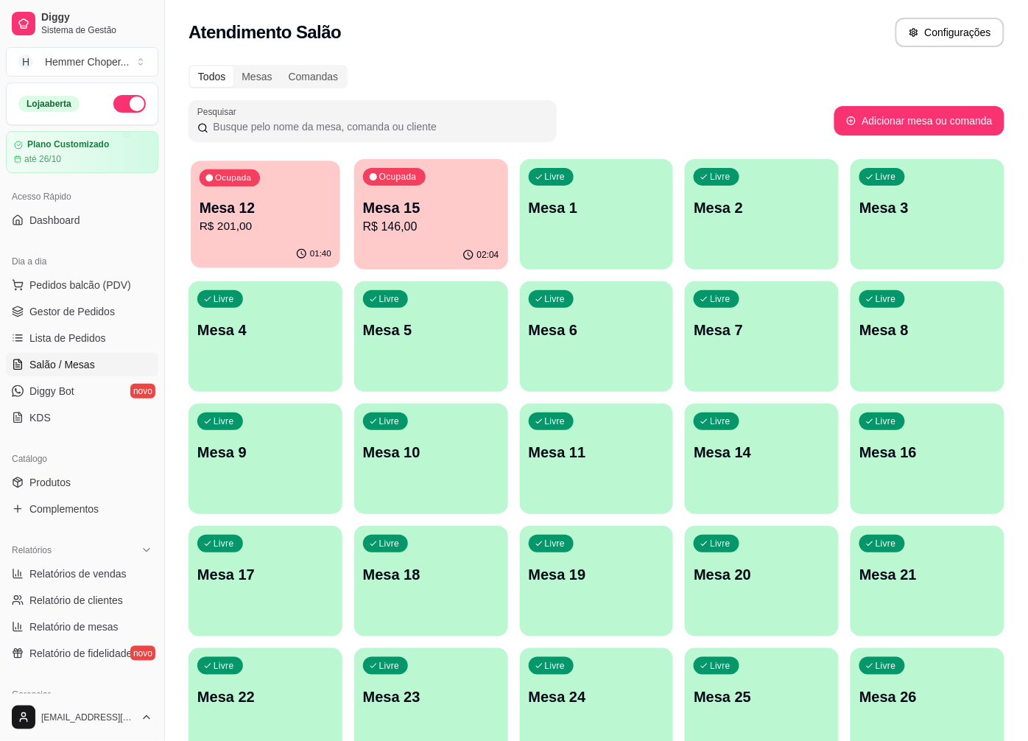
click at [264, 230] on p "R$ 201,00" at bounding box center [266, 226] width 132 height 17
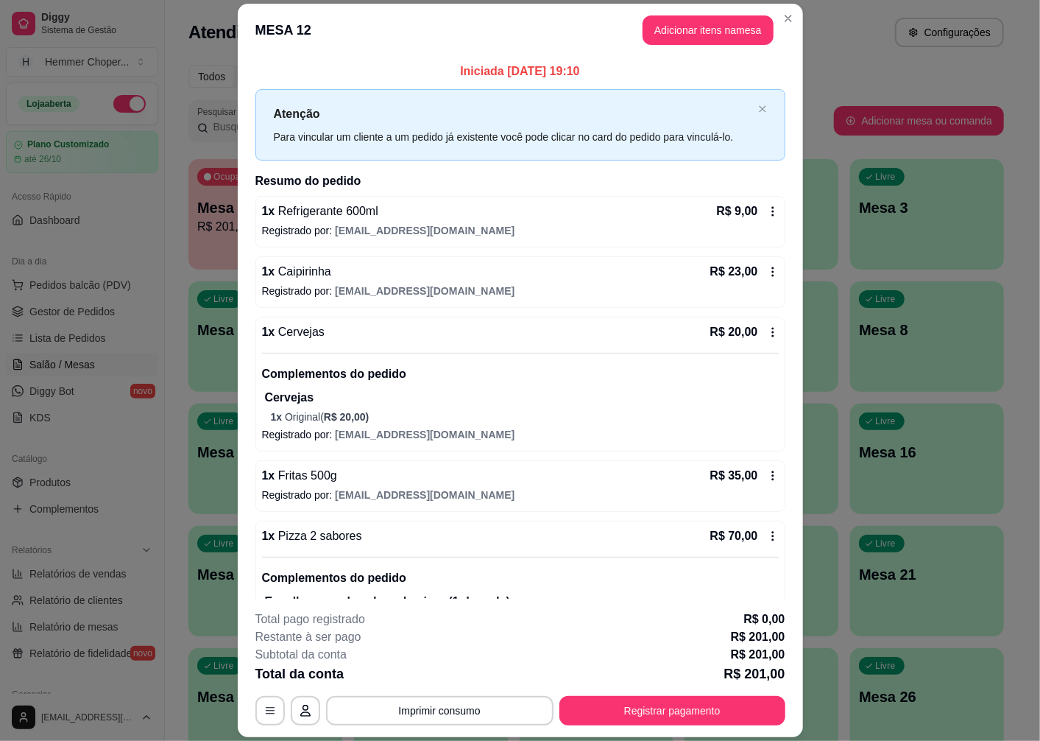
scroll to position [327, 0]
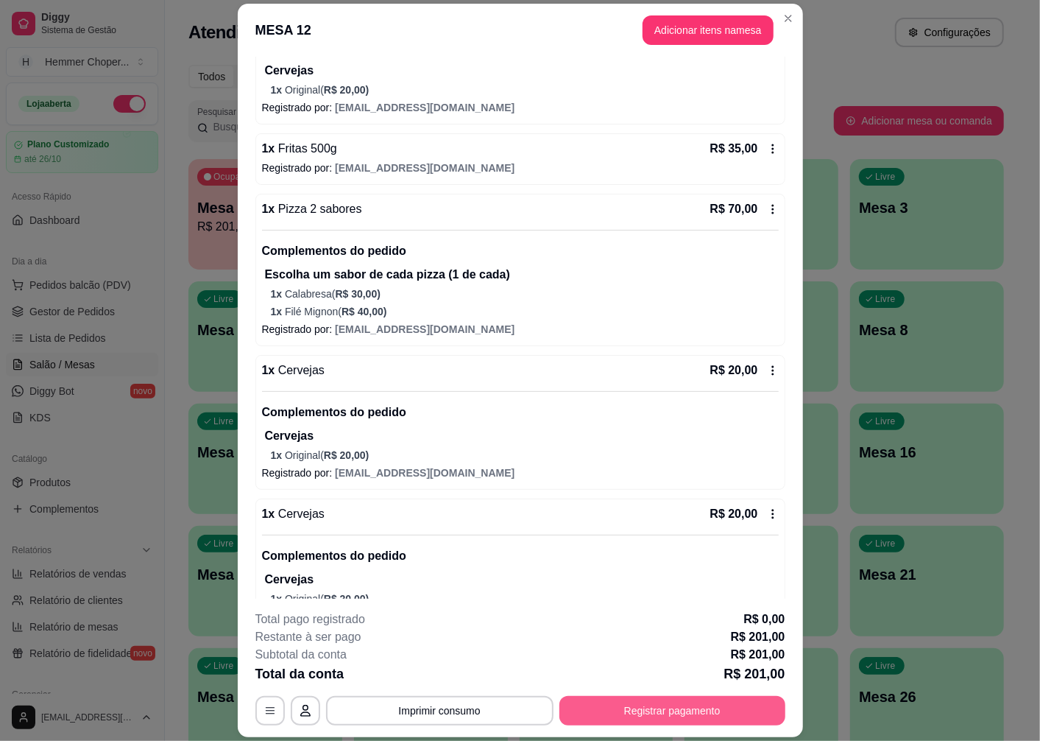
click at [648, 713] on button "Registrar pagamento" at bounding box center [673, 710] width 226 height 29
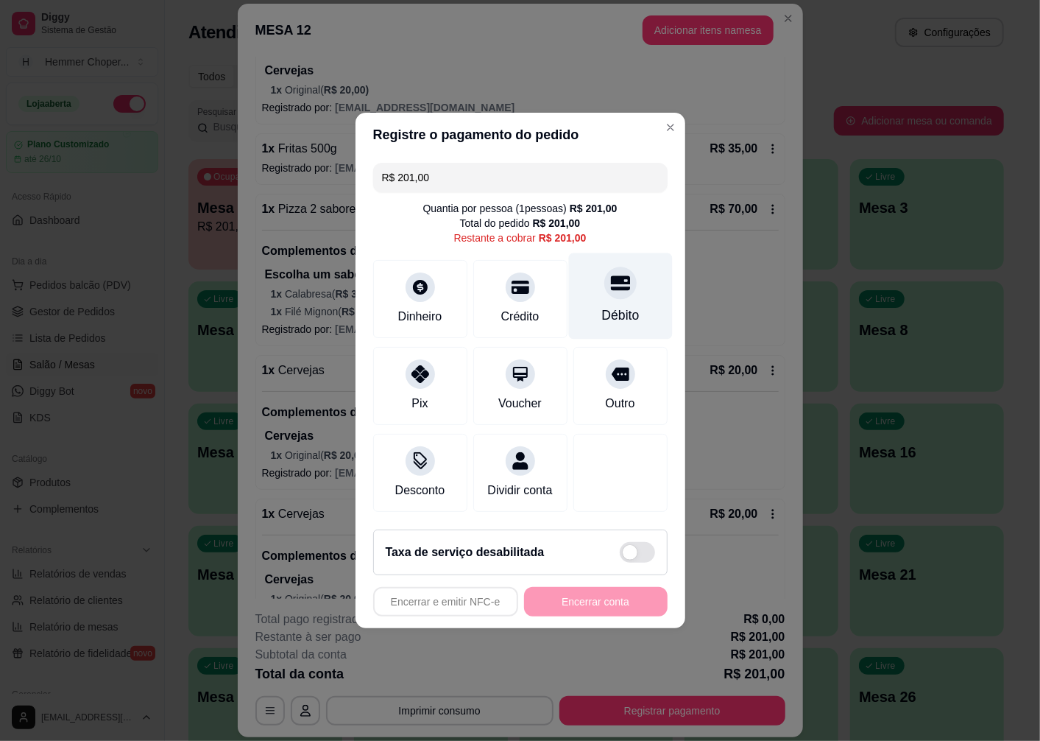
click at [611, 285] on div at bounding box center [620, 283] width 32 height 32
type input "R$ 0,00"
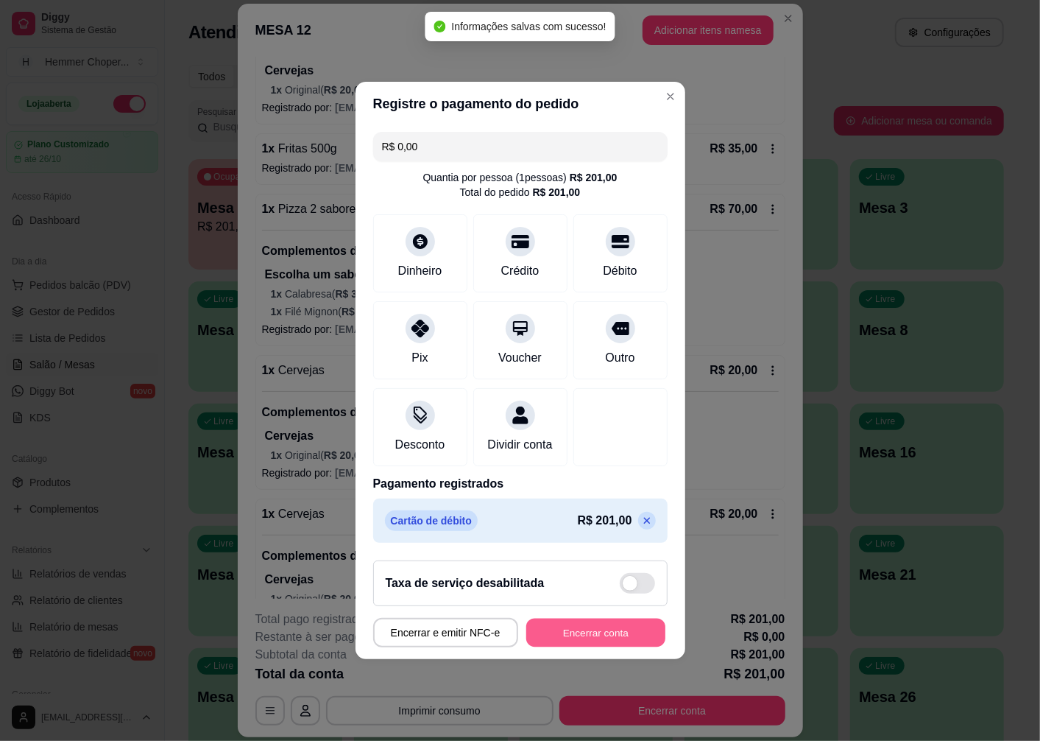
click at [574, 643] on button "Encerrar conta" at bounding box center [595, 632] width 139 height 29
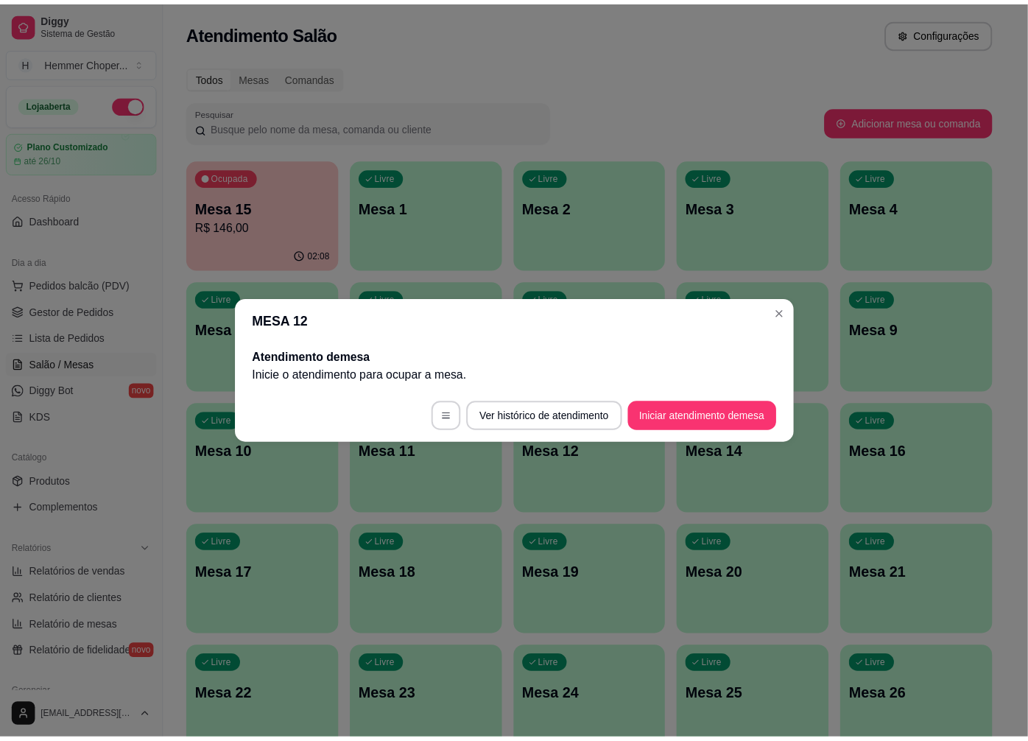
scroll to position [0, 0]
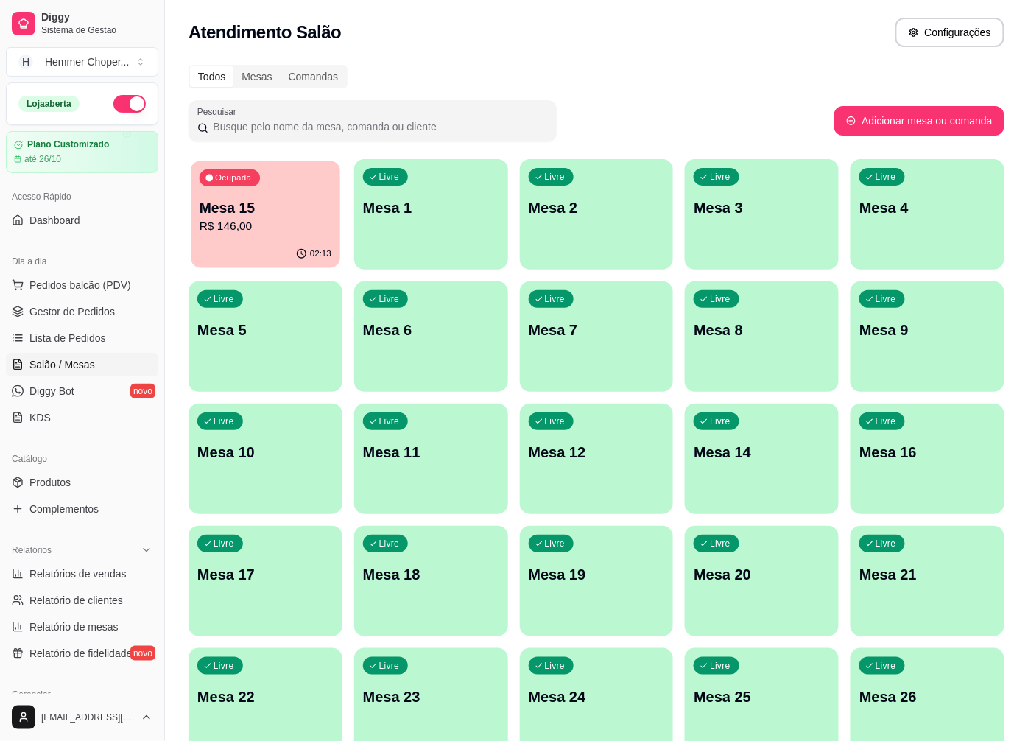
click at [287, 237] on div "Ocupada Mesa 15 R$ 146,00" at bounding box center [265, 201] width 149 height 80
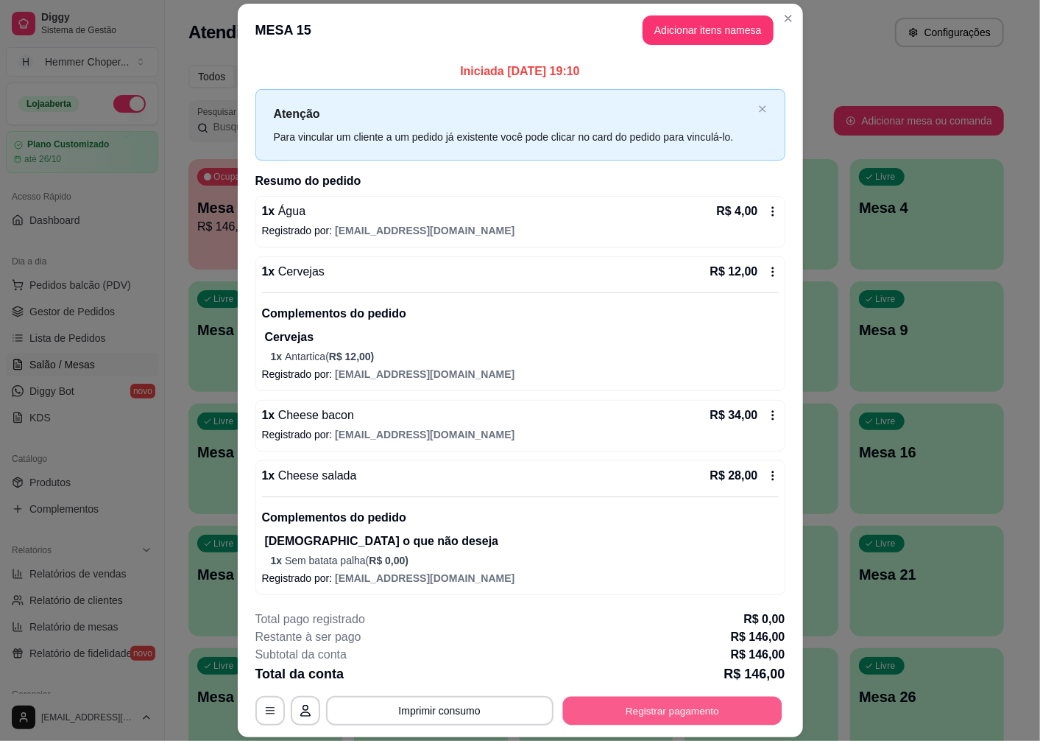
click at [635, 705] on button "Registrar pagamento" at bounding box center [672, 711] width 219 height 29
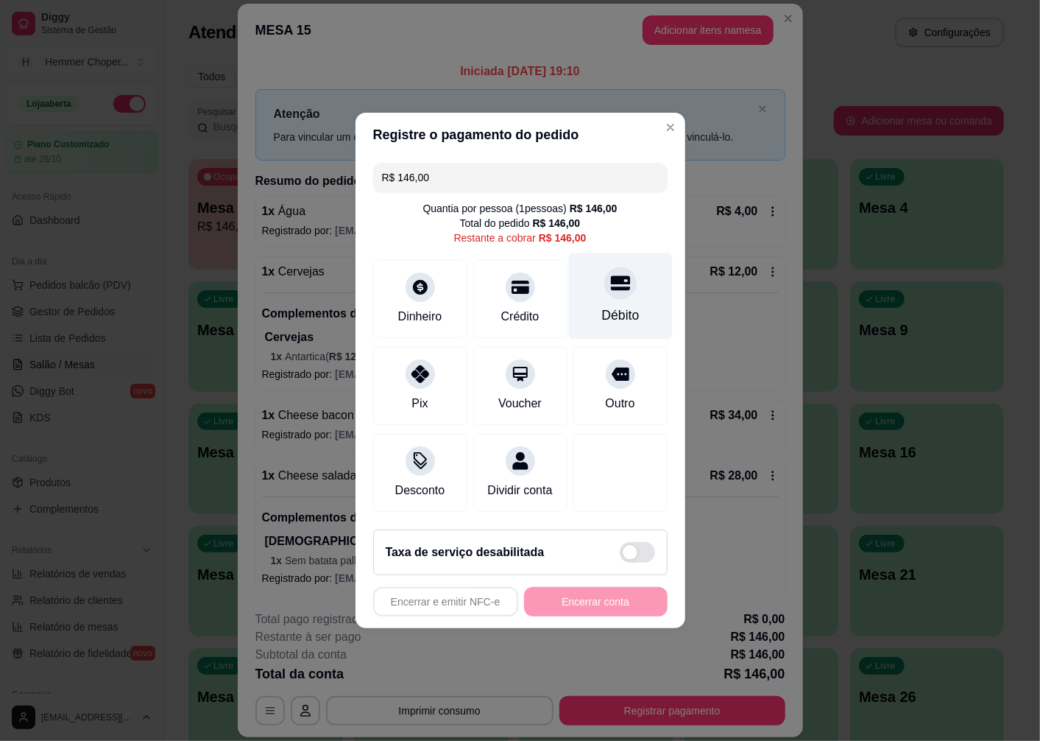
click at [614, 276] on icon at bounding box center [619, 283] width 19 height 15
type input "R$ 0,00"
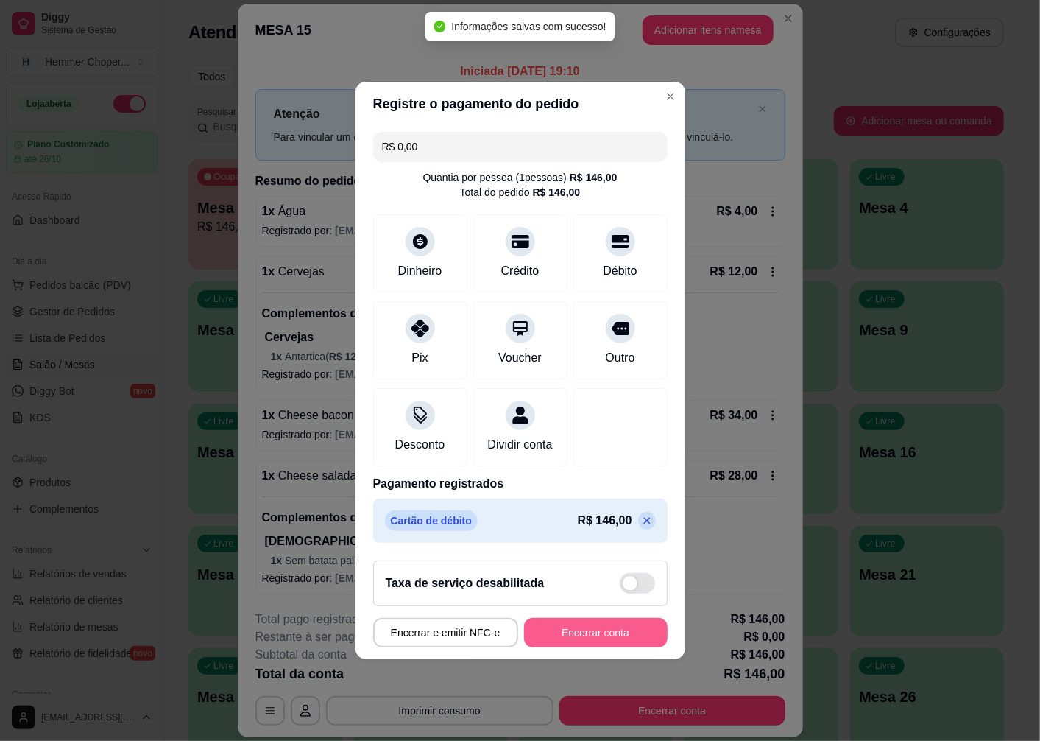
click at [584, 633] on button "Encerrar conta" at bounding box center [596, 632] width 144 height 29
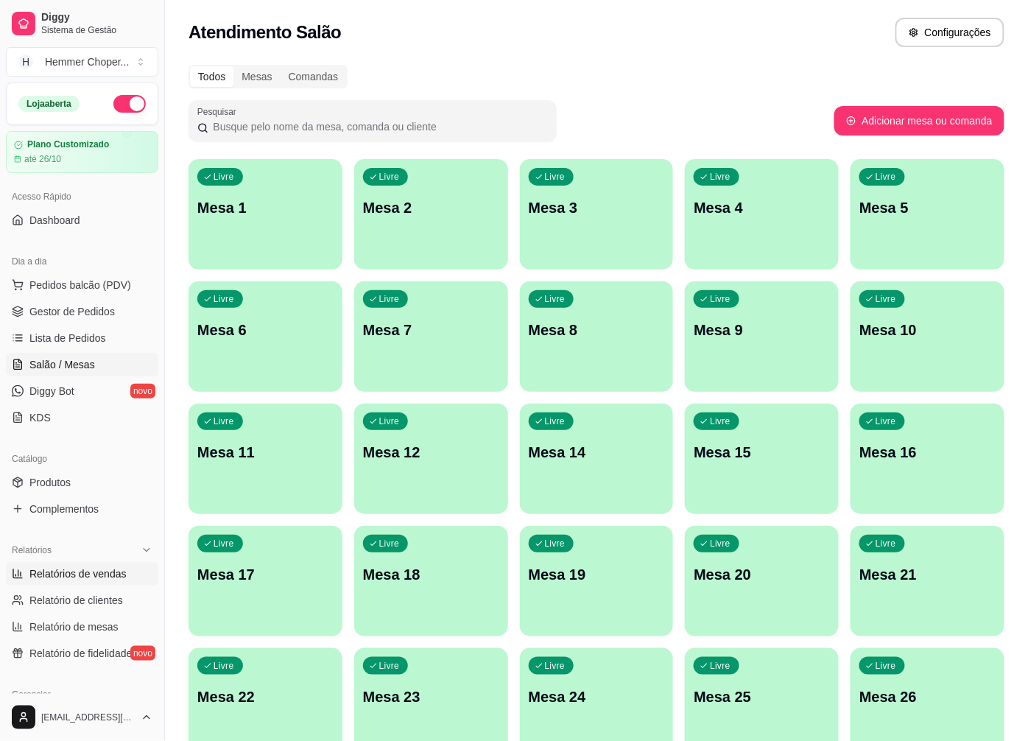
click at [78, 571] on span "Relatórios de vendas" at bounding box center [77, 573] width 97 height 15
select select "ALL"
select select "0"
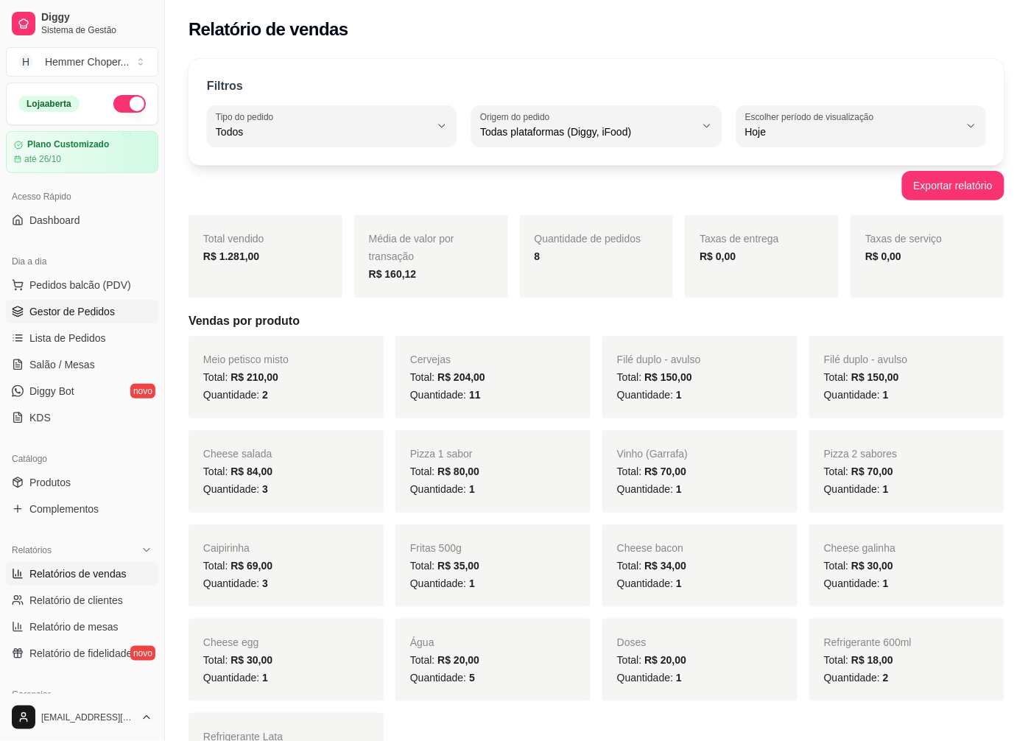
click at [99, 304] on span "Gestor de Pedidos" at bounding box center [71, 311] width 85 height 15
